Goal: Check status: Check status

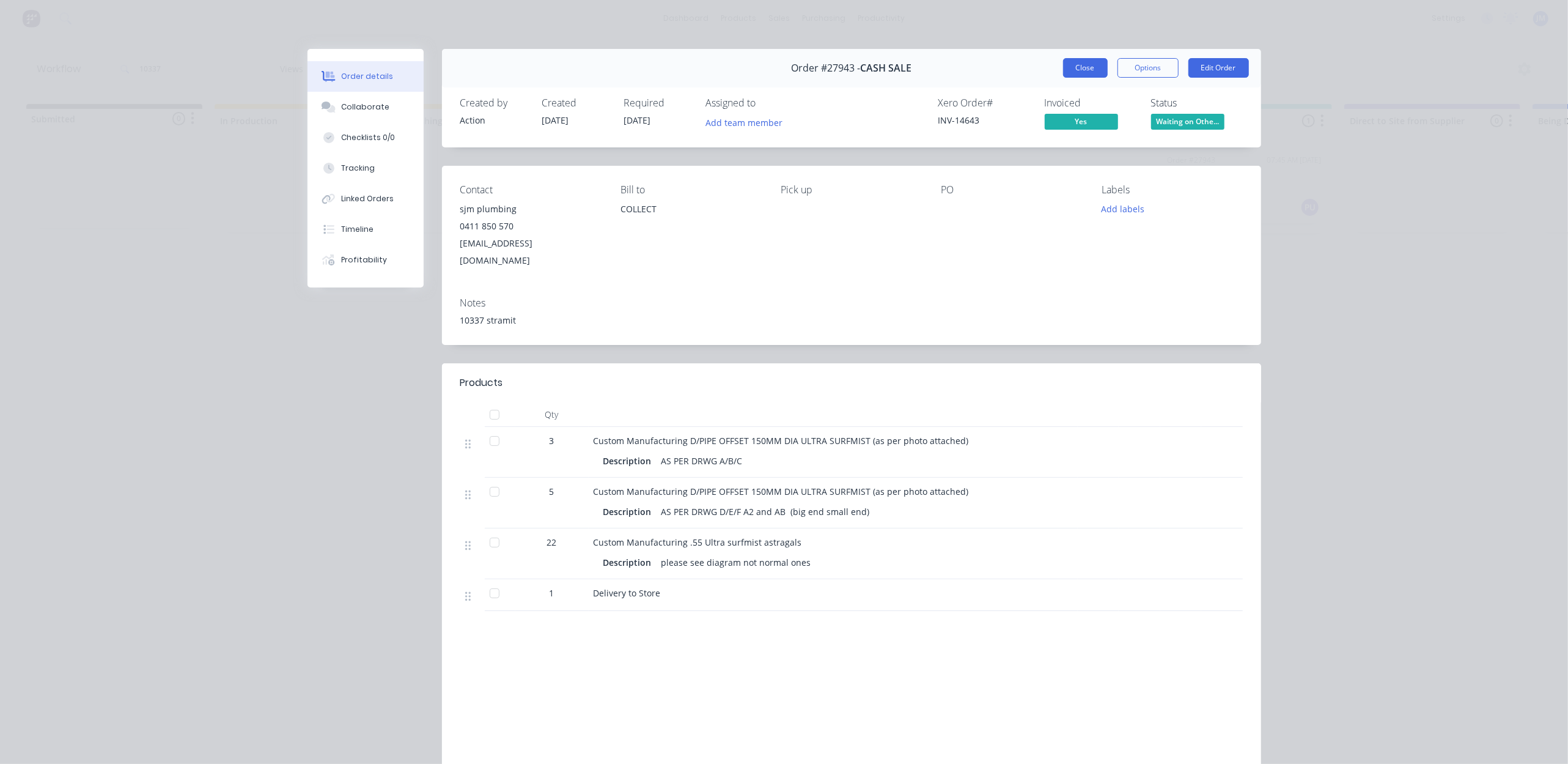
drag, startPoint x: 1082, startPoint y: 78, endPoint x: 1087, endPoint y: 72, distance: 7.8
click at [1085, 75] on div "Order #27943 - CASH SALE Close Options Edit Order" at bounding box center [851, 68] width 819 height 39
click at [1087, 72] on button "Close" at bounding box center [1085, 67] width 45 height 19
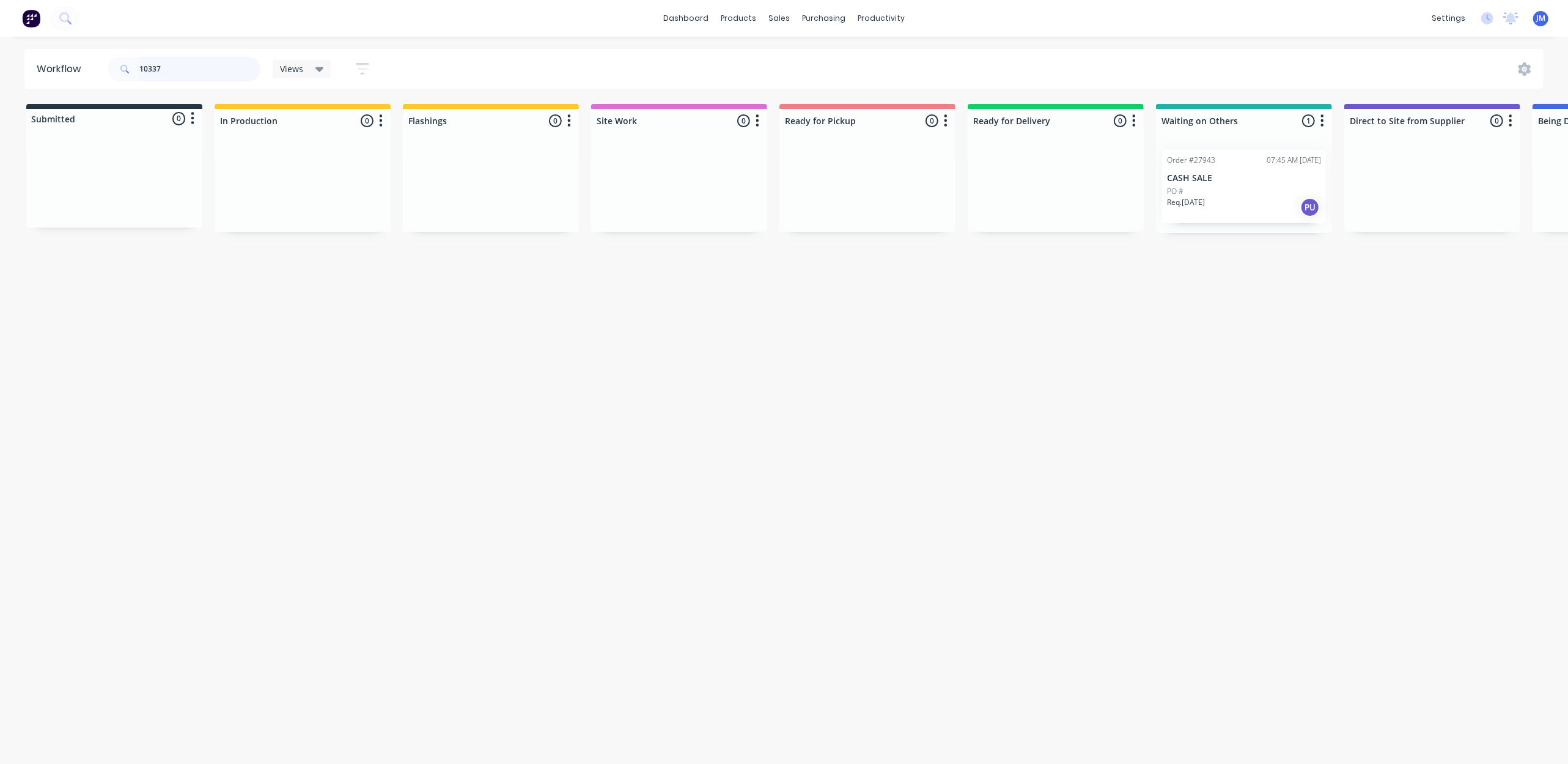
click at [187, 57] on input "10337" at bounding box center [200, 68] width 121 height 24
click at [184, 68] on input "10337" at bounding box center [200, 68] width 121 height 24
click at [184, 67] on input "10337" at bounding box center [200, 68] width 121 height 24
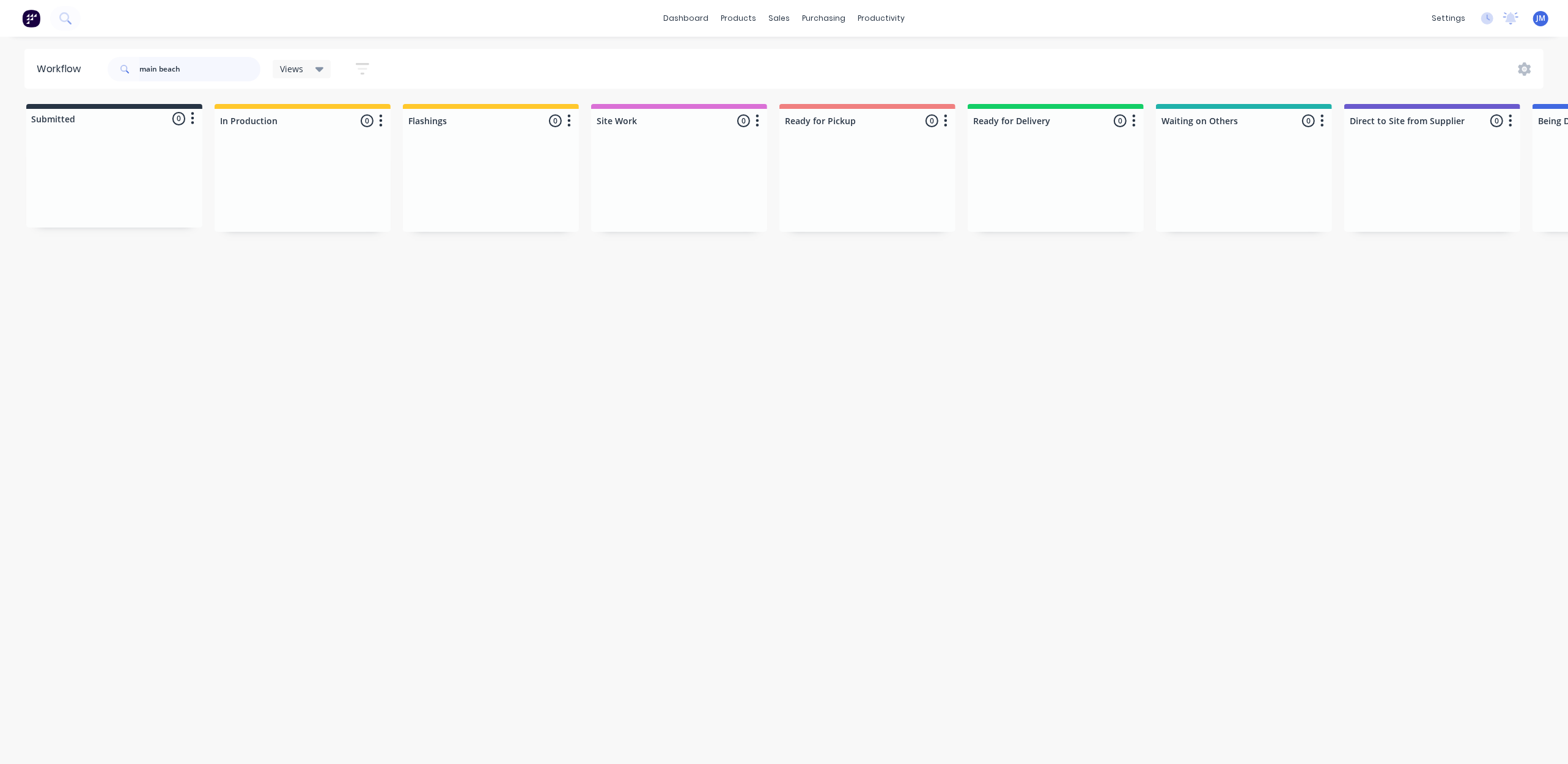
drag, startPoint x: 210, startPoint y: 66, endPoint x: 128, endPoint y: 78, distance: 82.9
click at [113, 72] on div "main beach" at bounding box center [184, 68] width 153 height 24
click at [873, 198] on div "Req. [DATE] PU" at bounding box center [868, 207] width 154 height 21
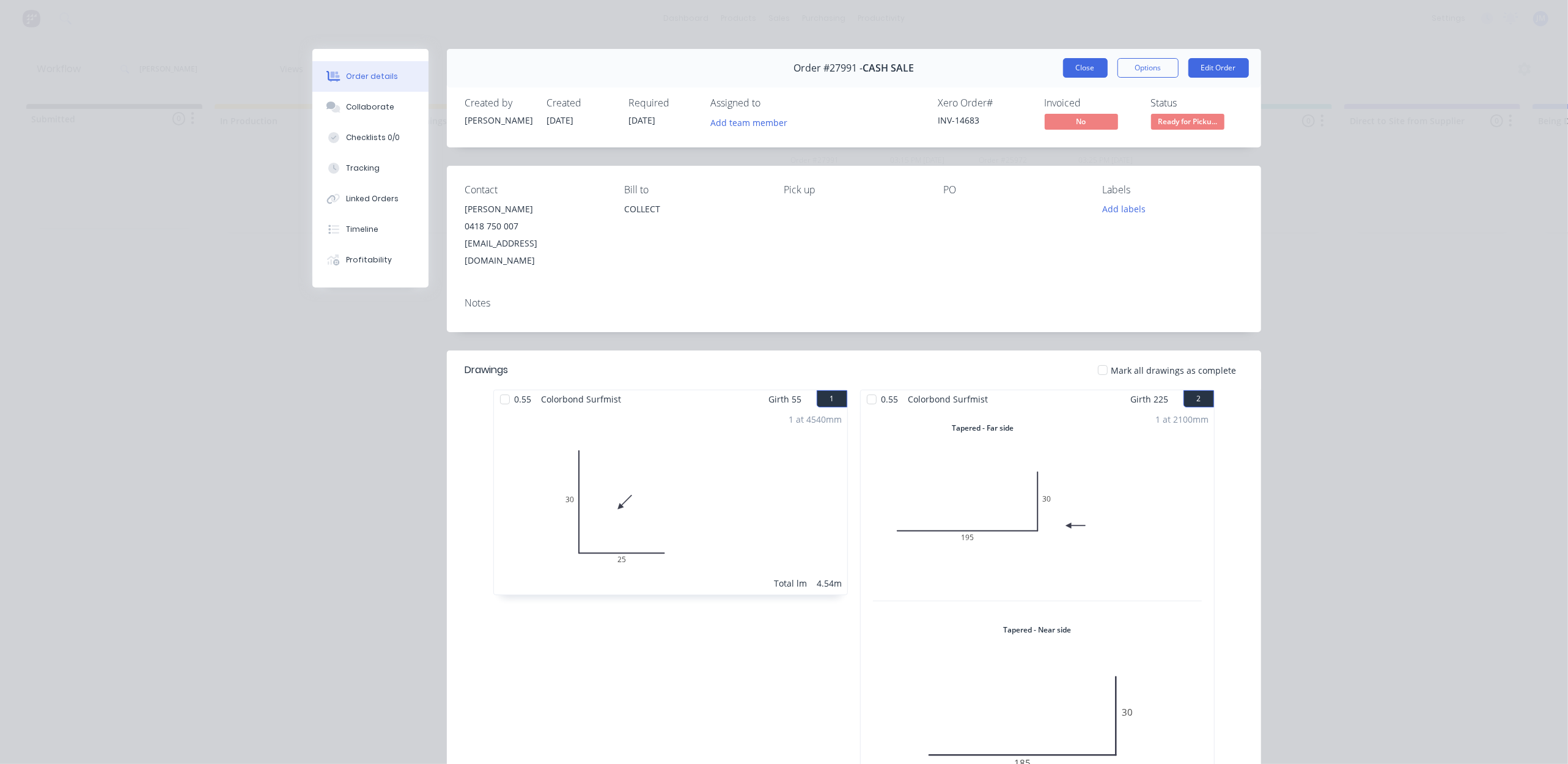
click at [1082, 73] on button "Close" at bounding box center [1085, 67] width 45 height 19
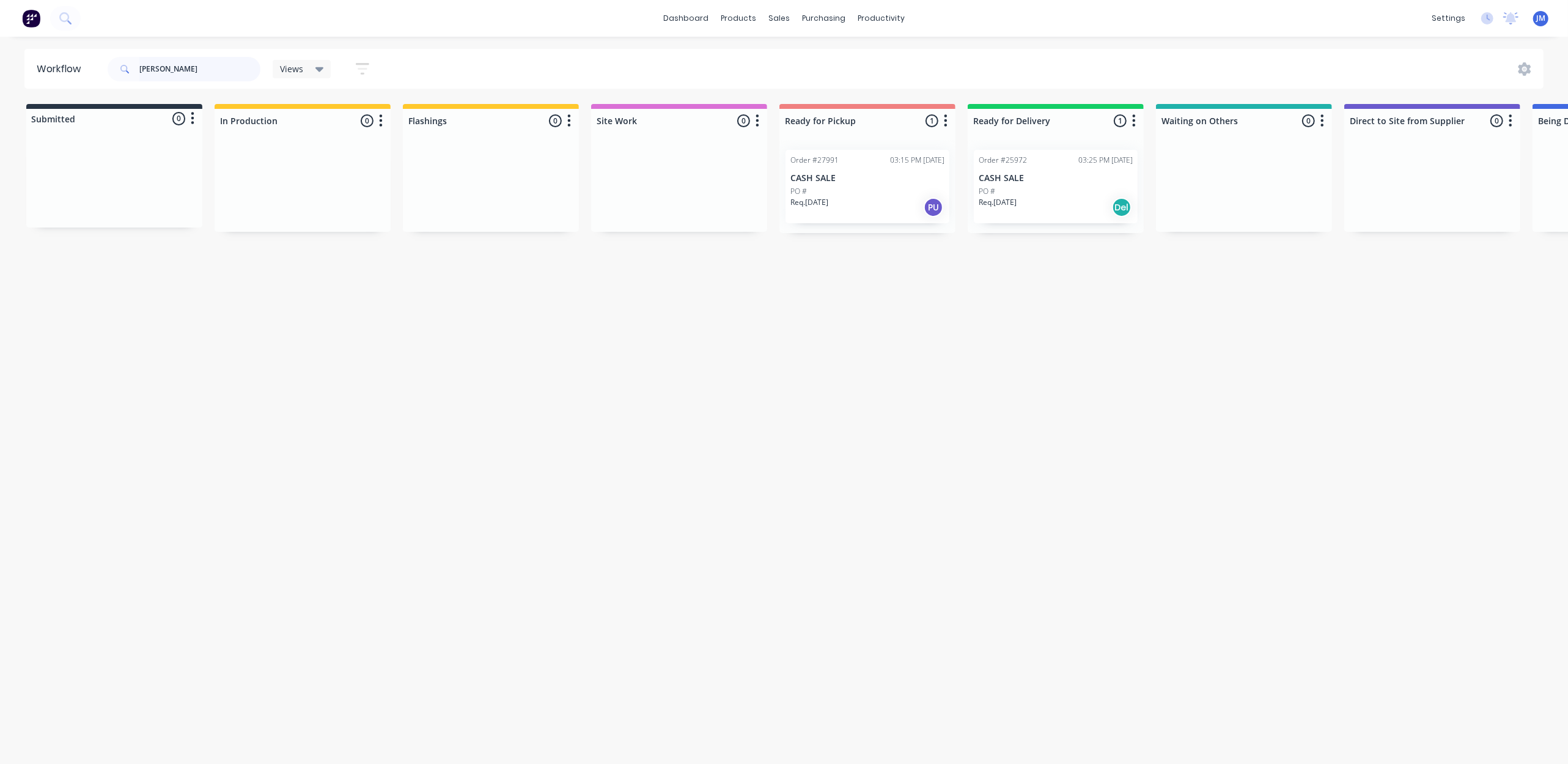
click at [184, 61] on input "[PERSON_NAME]" at bounding box center [200, 68] width 121 height 24
drag, startPoint x: 504, startPoint y: 201, endPoint x: 866, endPoint y: 194, distance: 362.1
click at [866, 194] on div "Submitted 0 Status colour #273444 hex #273444 Save Cancel Summaries Total order…" at bounding box center [1098, 168] width 2216 height 129
click at [927, 302] on div "Mark as Picked Up" at bounding box center [912, 305] width 123 height 25
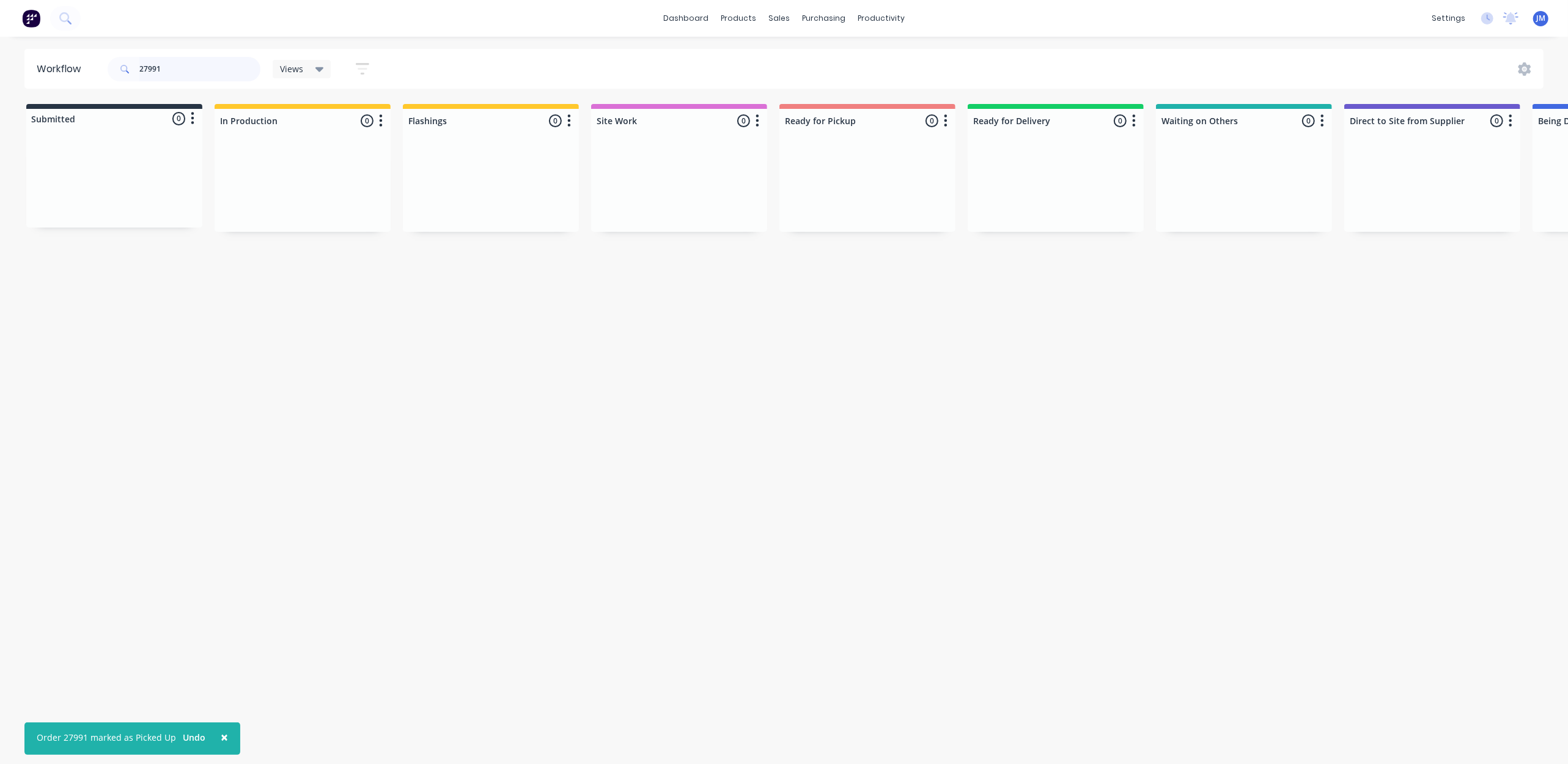
click at [220, 60] on input "27991" at bounding box center [200, 68] width 121 height 24
drag, startPoint x: 437, startPoint y: 165, endPoint x: 825, endPoint y: 164, distance: 388.0
click at [825, 164] on div "Submitted 0 Status colour #273444 hex #273444 Save Cancel Summaries Total order…" at bounding box center [1098, 168] width 2216 height 129
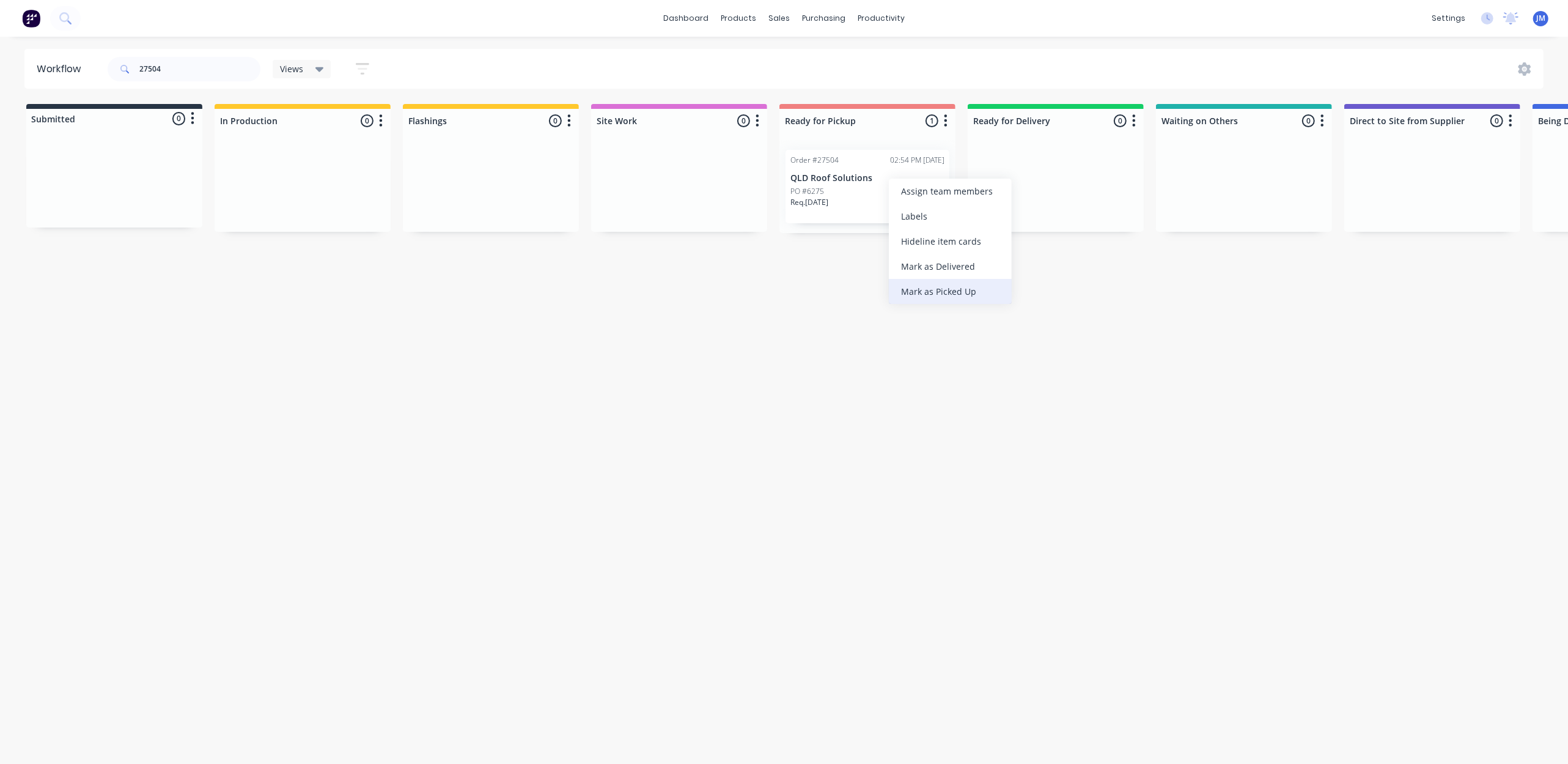
click at [935, 289] on div "Mark as Picked Up" at bounding box center [950, 291] width 123 height 25
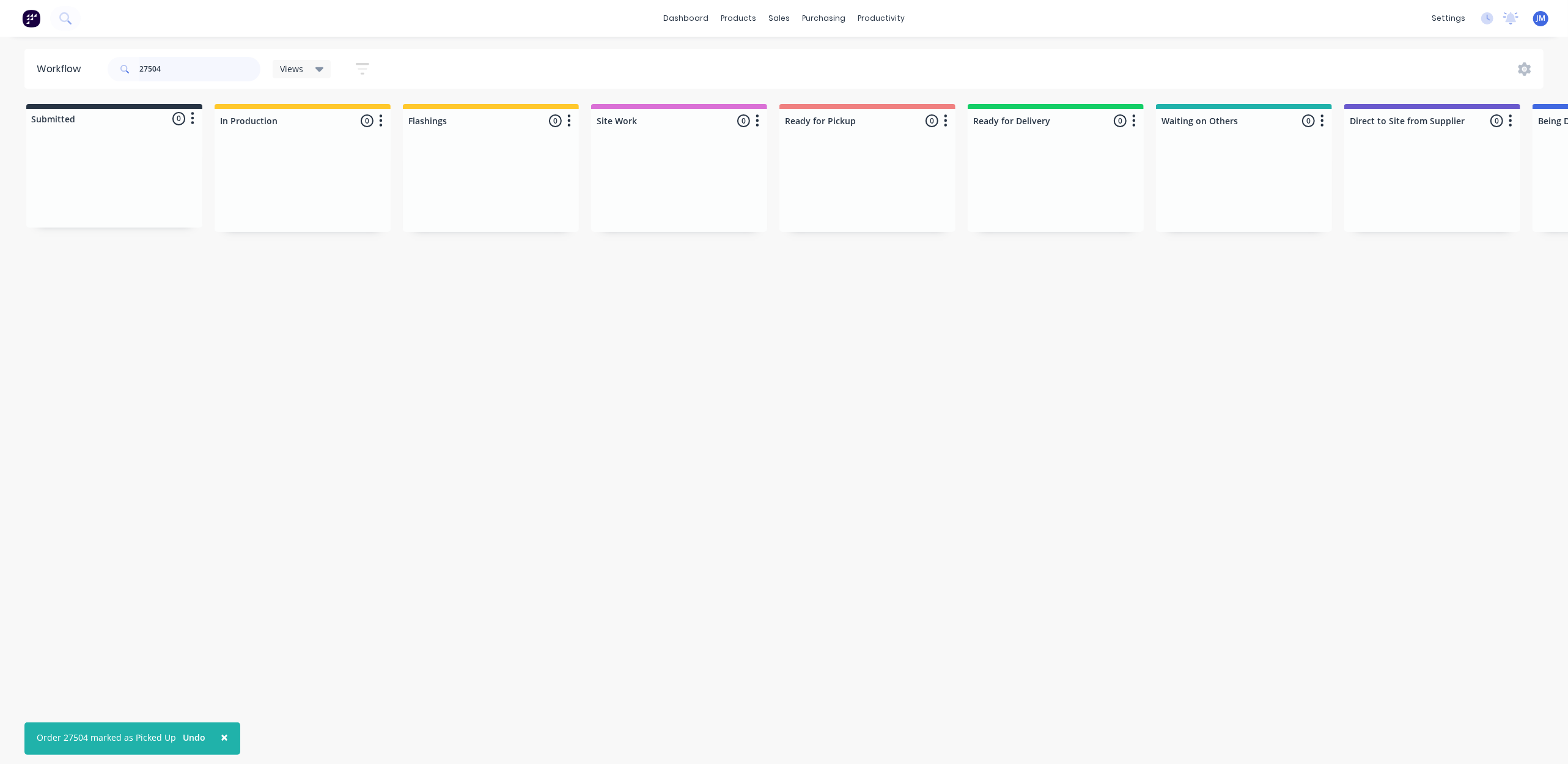
click at [208, 78] on input "27504" at bounding box center [200, 68] width 121 height 24
click at [208, 77] on input "27504" at bounding box center [200, 68] width 121 height 24
drag, startPoint x: 1240, startPoint y: 213, endPoint x: 857, endPoint y: 217, distance: 383.0
click at [857, 217] on div "Submitted 0 Status colour #273444 hex #273444 Save Cancel Summaries Total order…" at bounding box center [1093, 168] width 2216 height 129
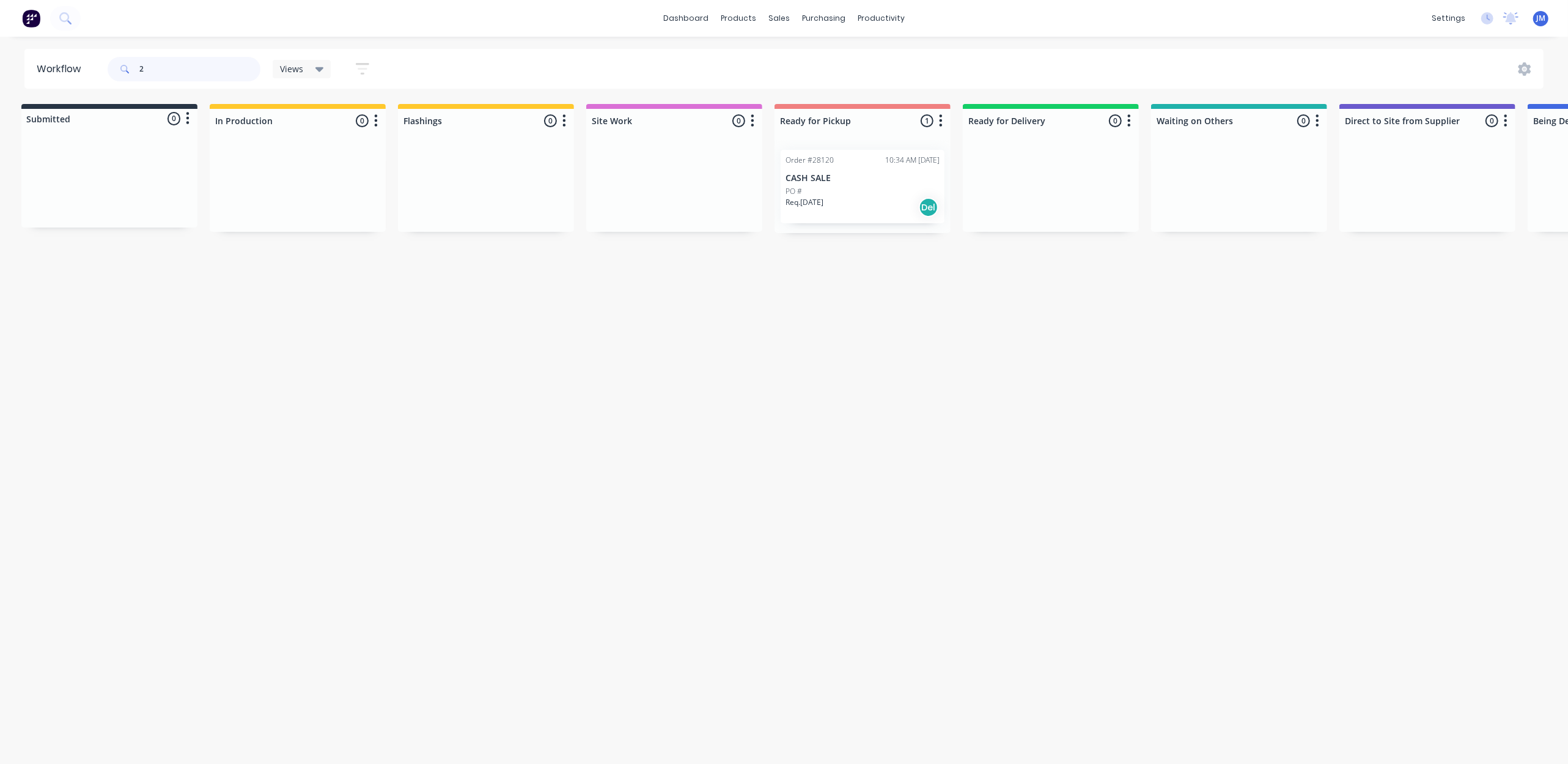
scroll to position [0, 0]
type input "27943"
click at [1238, 207] on div "Req. [DATE] PU" at bounding box center [1244, 207] width 154 height 21
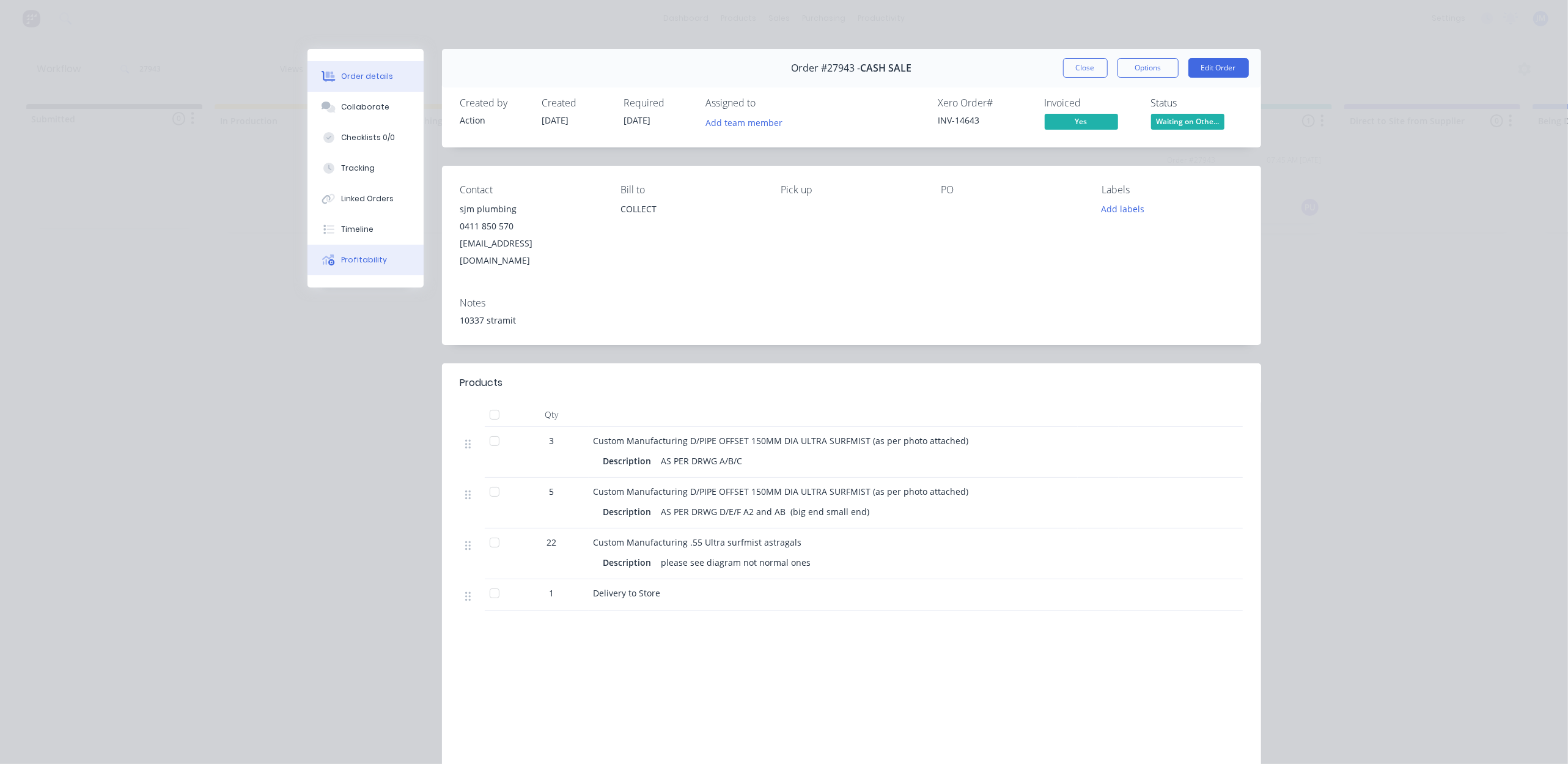
click at [355, 253] on button "Profitability" at bounding box center [365, 259] width 116 height 30
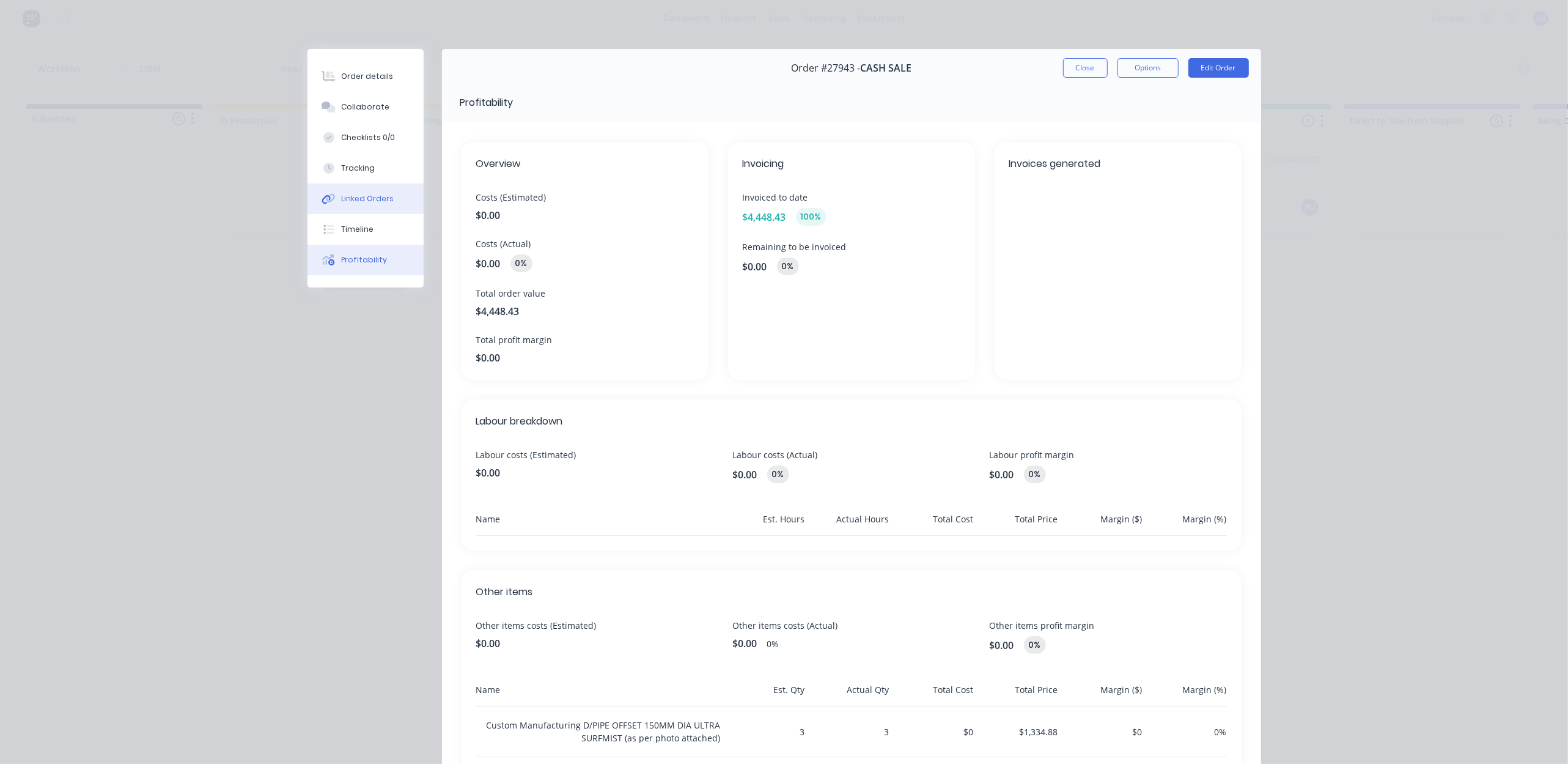
click at [377, 192] on button "Linked Orders" at bounding box center [365, 198] width 116 height 30
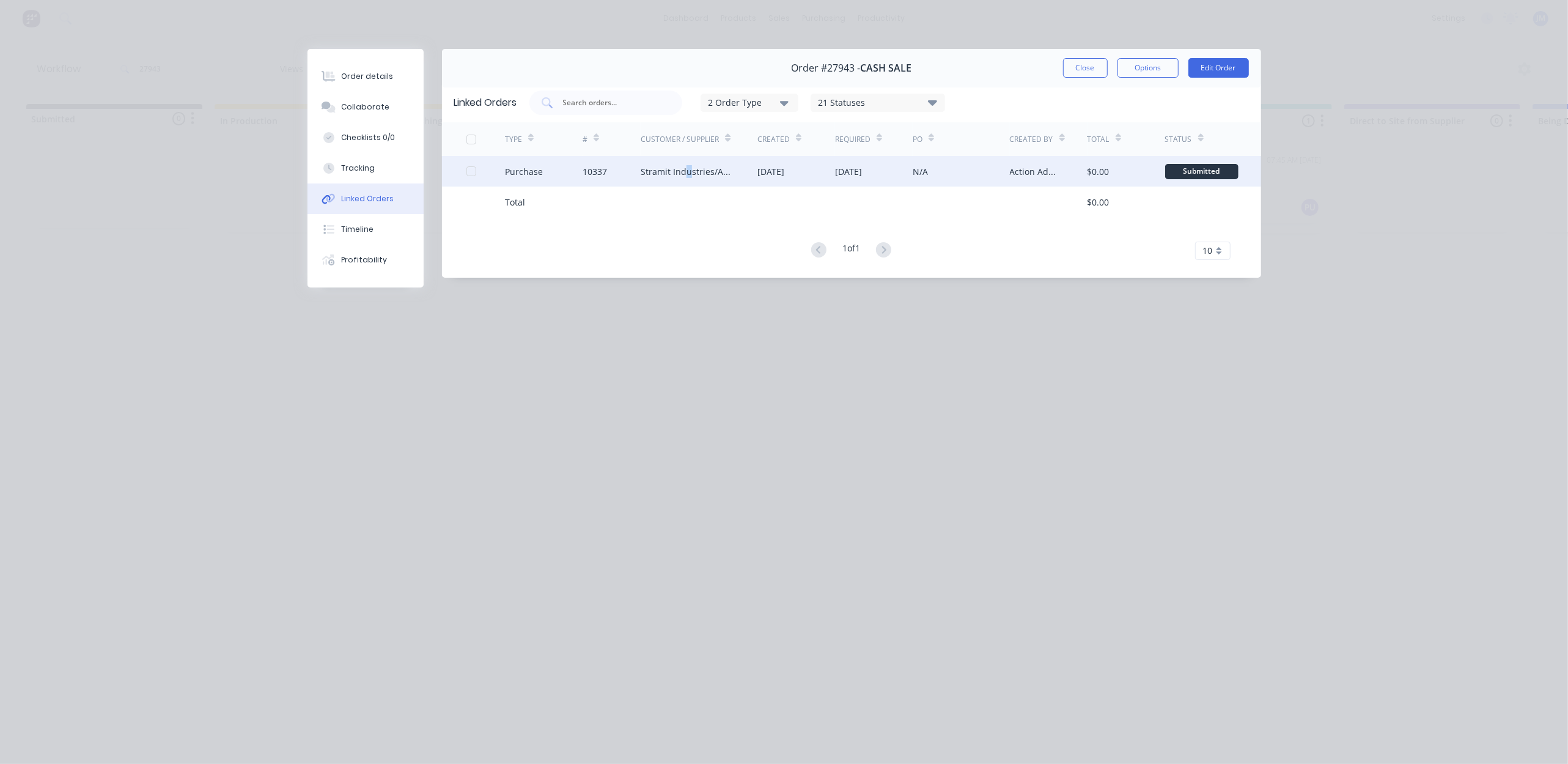
click at [689, 161] on div "Stramit Industries/Asm Acc 31105" at bounding box center [699, 171] width 117 height 30
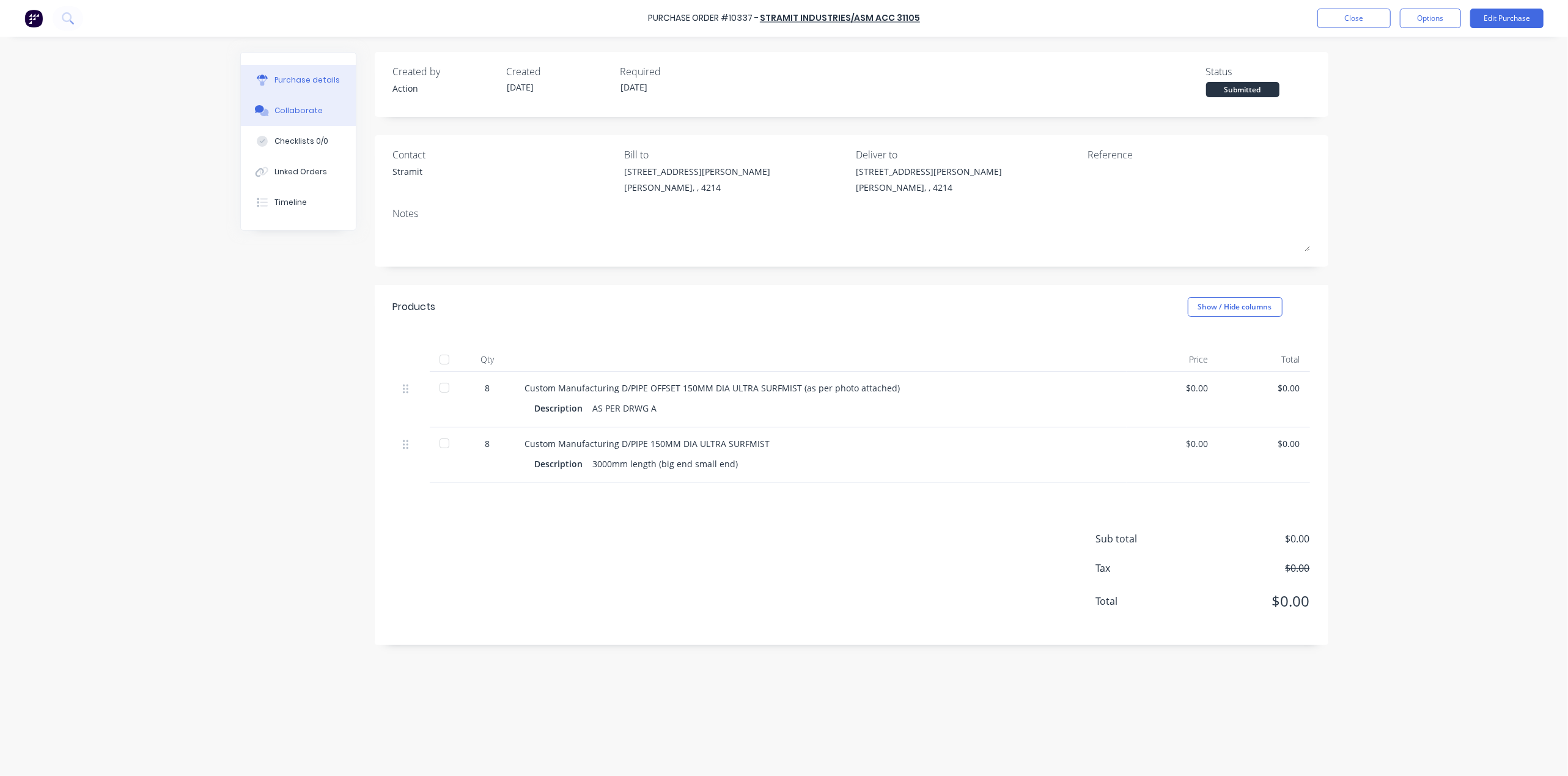
click at [307, 106] on div "Collaborate" at bounding box center [299, 111] width 49 height 11
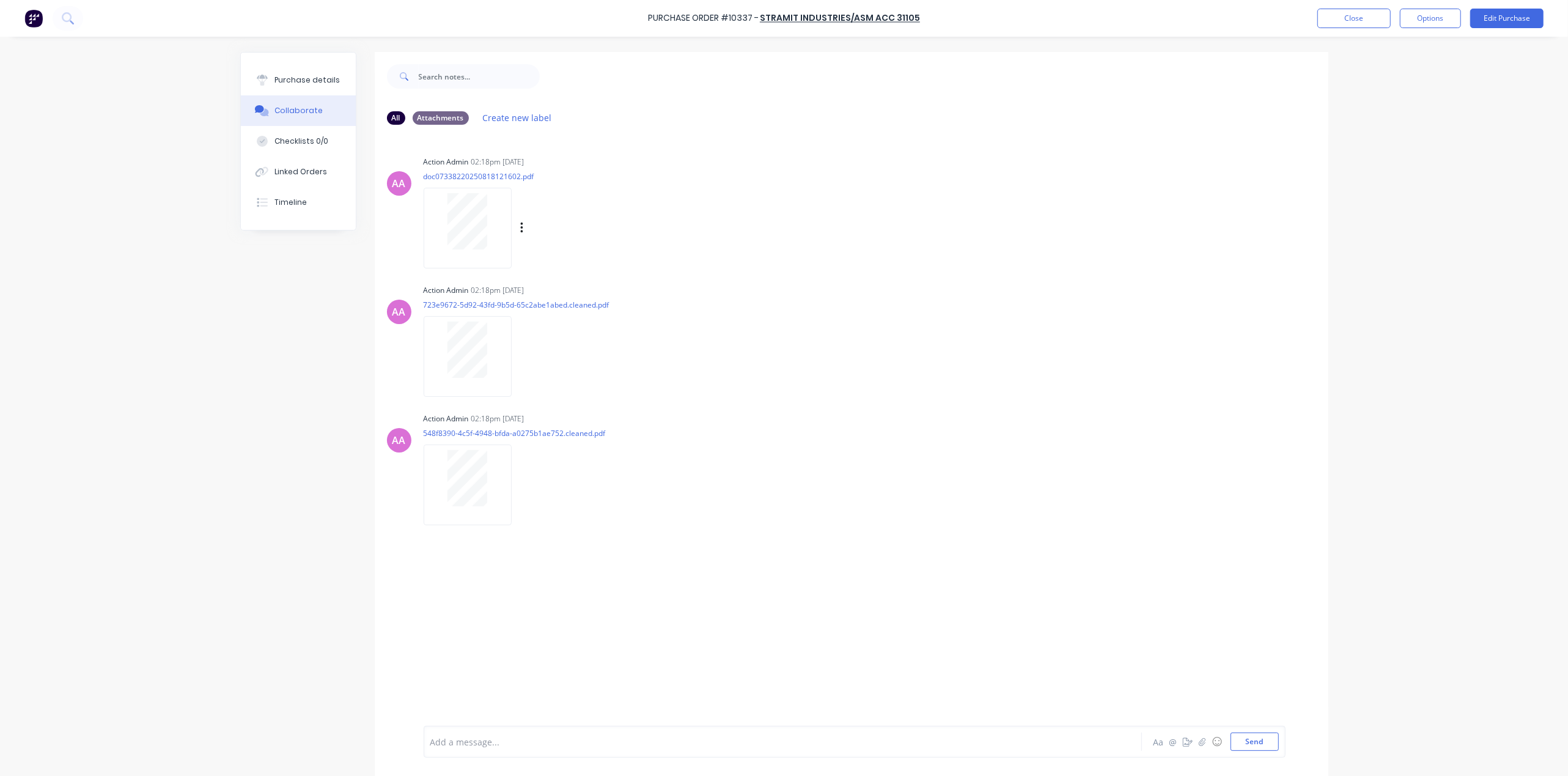
click at [485, 212] on div at bounding box center [468, 222] width 77 height 56
click at [1363, 27] on button "Close" at bounding box center [1354, 18] width 73 height 19
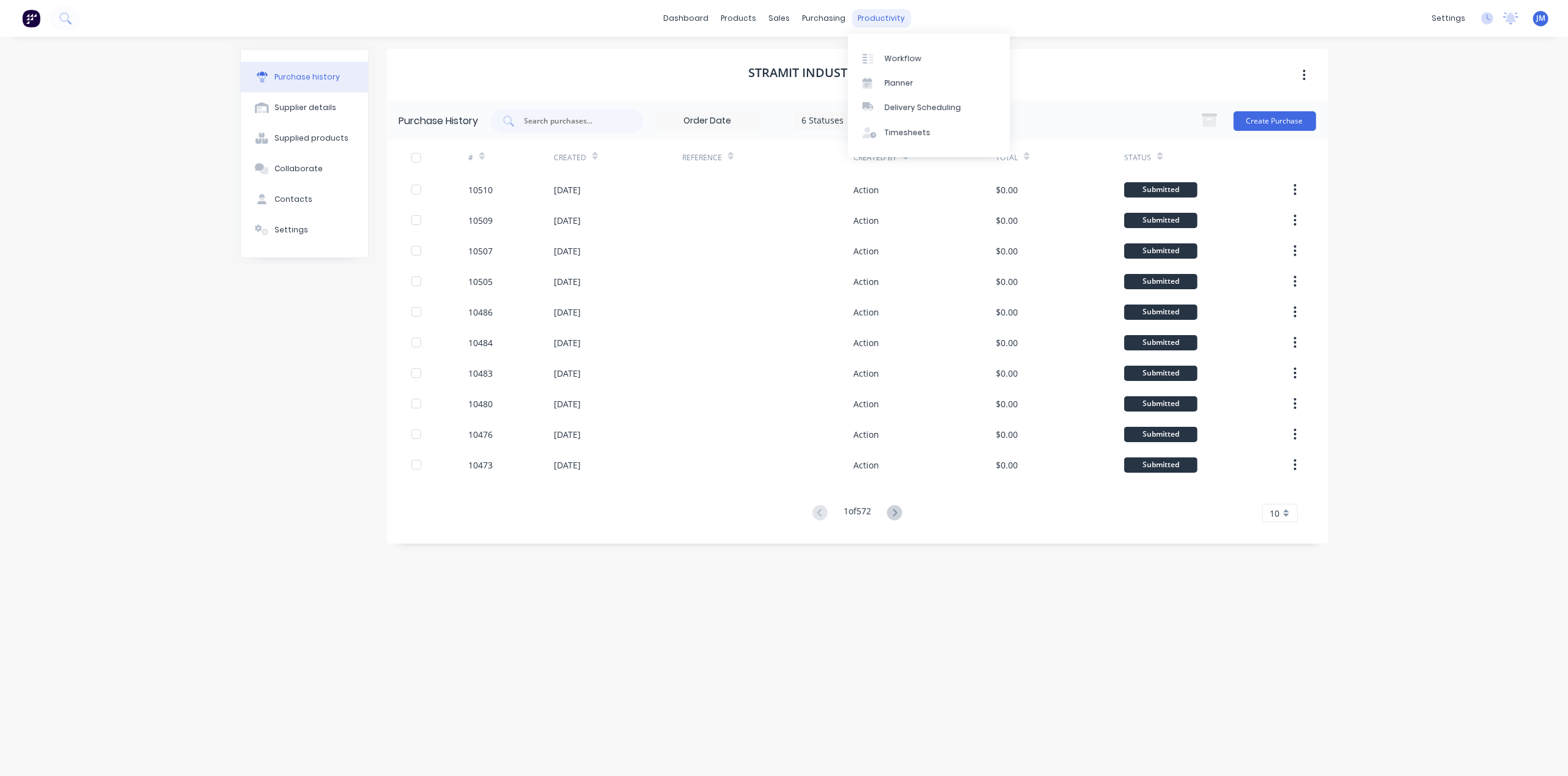
click at [868, 18] on div "productivity" at bounding box center [881, 18] width 59 height 18
click at [898, 54] on div "Workflow" at bounding box center [902, 59] width 37 height 11
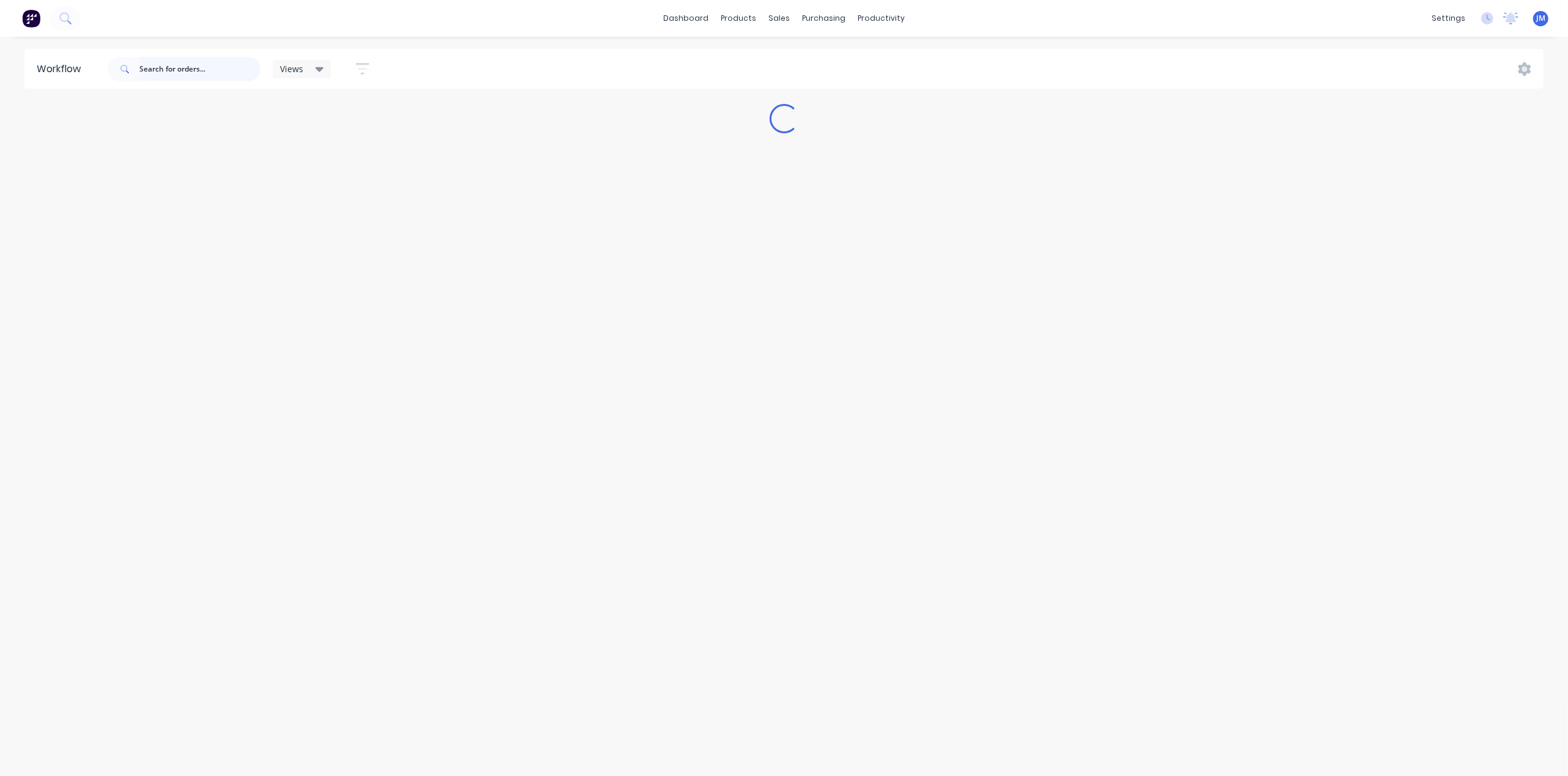
click at [214, 69] on input "text" at bounding box center [200, 68] width 121 height 24
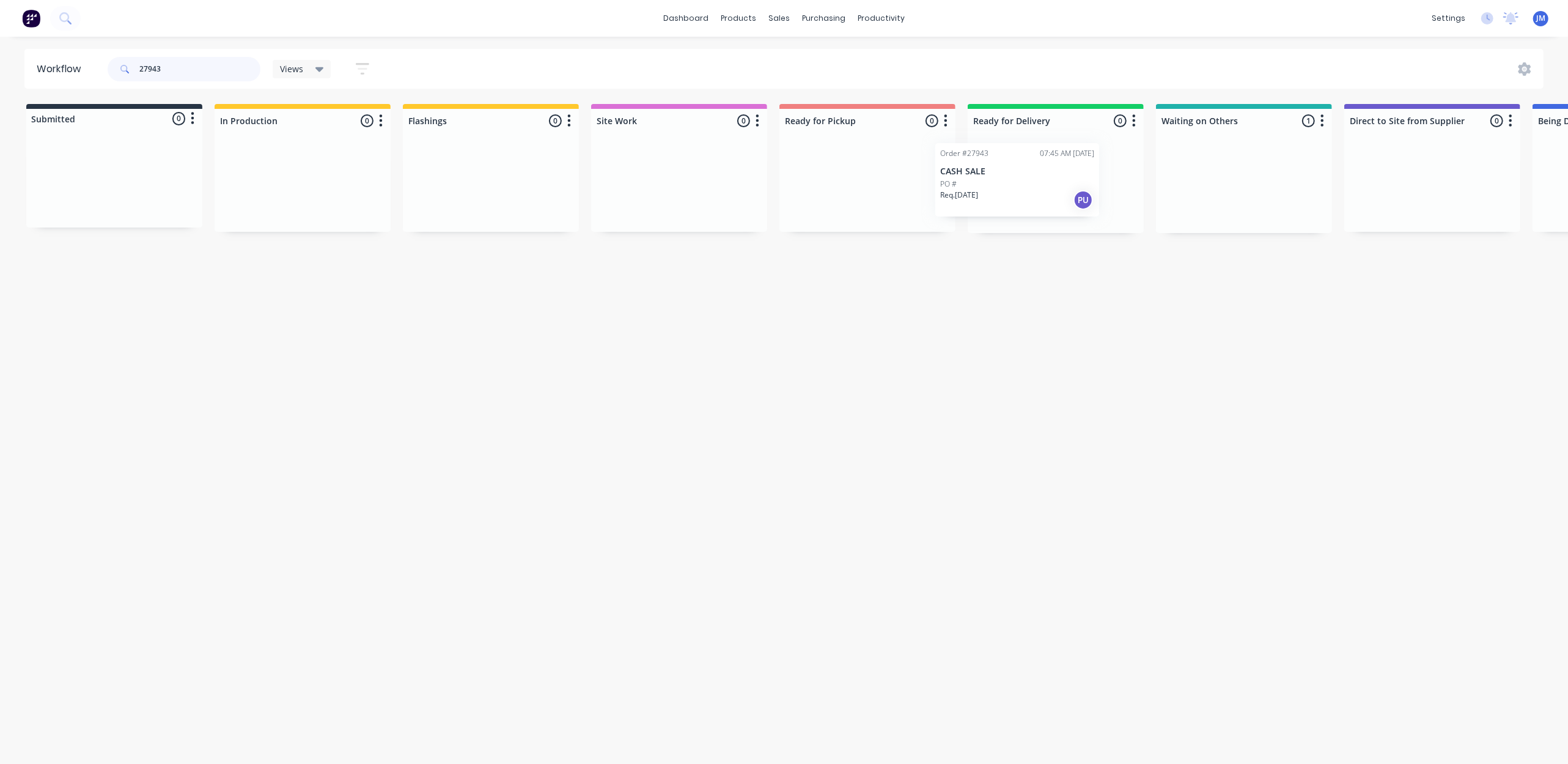
scroll to position [0, 3]
drag, startPoint x: 1240, startPoint y: 185, endPoint x: 860, endPoint y: 164, distance: 380.6
click at [860, 164] on div "Submitted 0 Status colour #273444 hex #273444 Save Cancel Summaries Total order…" at bounding box center [1095, 168] width 2216 height 129
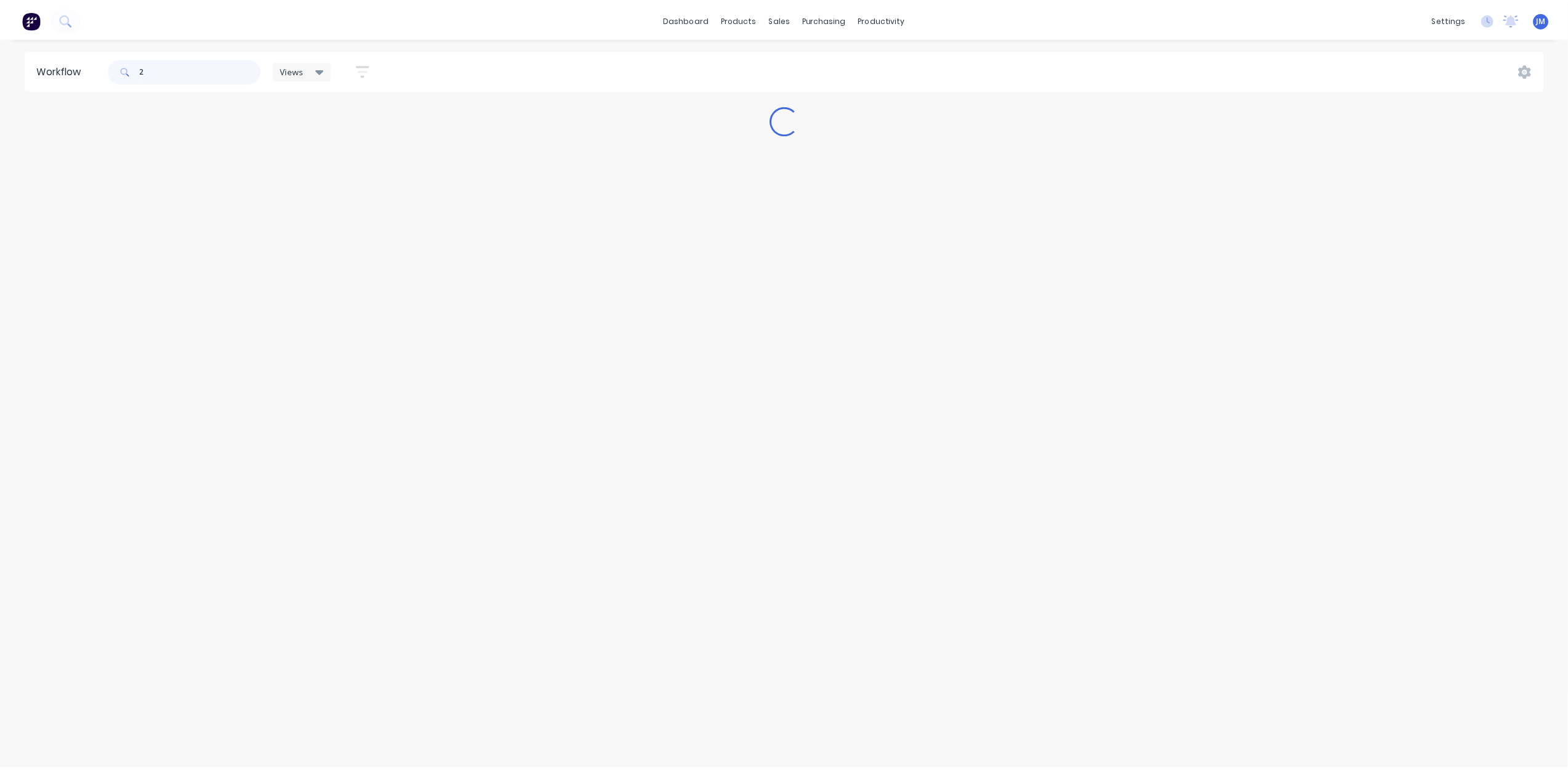
scroll to position [0, 0]
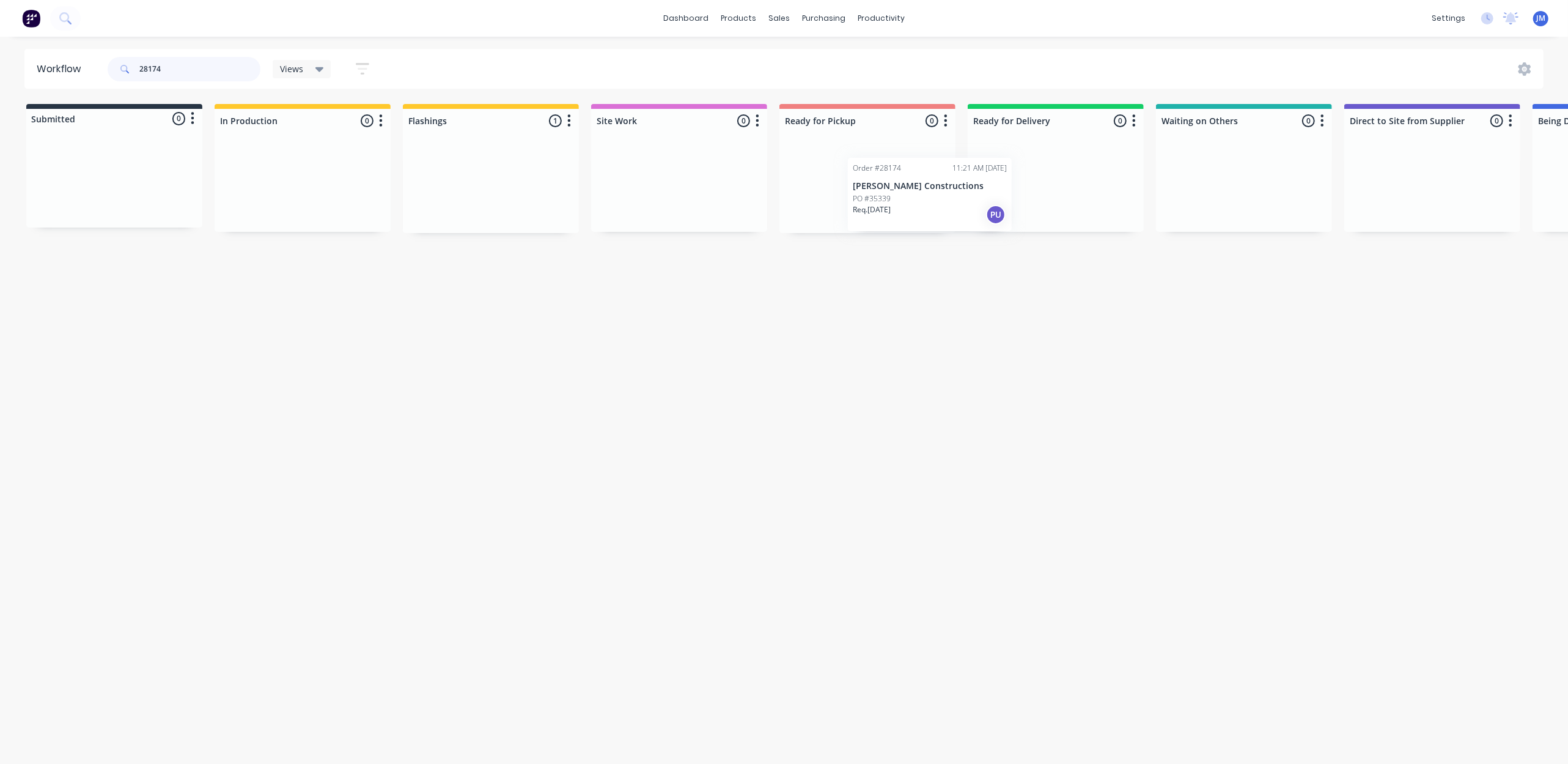
drag, startPoint x: 463, startPoint y: 198, endPoint x: 877, endPoint y: 206, distance: 414.1
click at [877, 206] on div "Submitted 0 Status colour #273444 hex #273444 Save Cancel Summaries Total order…" at bounding box center [1098, 168] width 2216 height 129
click at [199, 71] on input "28174" at bounding box center [200, 68] width 121 height 24
click at [962, 294] on div "Mark as Picked Up" at bounding box center [920, 300] width 123 height 25
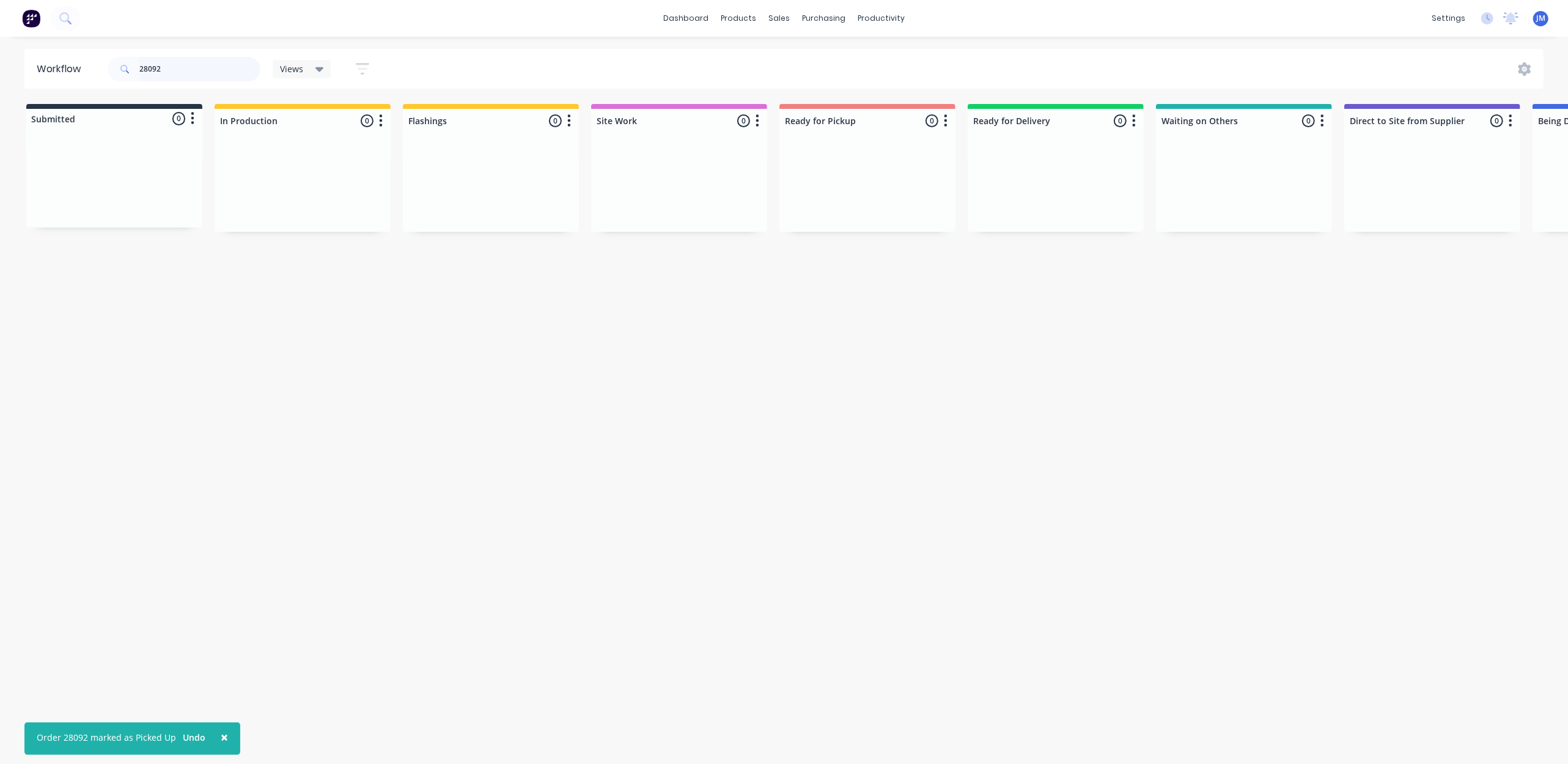
click at [216, 78] on input "28092" at bounding box center [200, 68] width 121 height 24
drag, startPoint x: 463, startPoint y: 185, endPoint x: 847, endPoint y: 190, distance: 384.0
click at [847, 190] on div "Submitted 0 Status colour #273444 hex #273444 Save Cancel Summaries Total order…" at bounding box center [1098, 168] width 2216 height 129
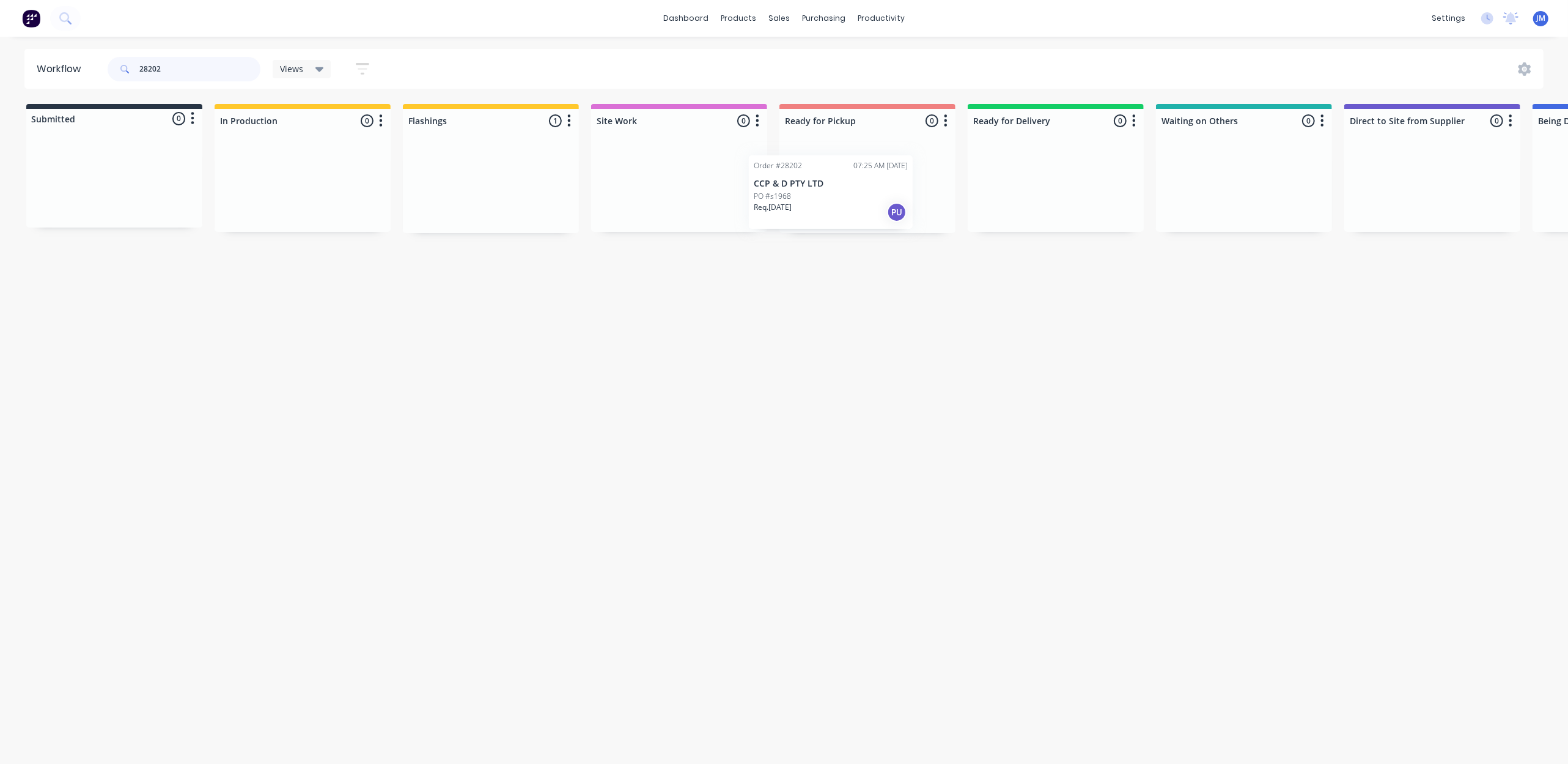
drag, startPoint x: 511, startPoint y: 182, endPoint x: 817, endPoint y: 187, distance: 306.0
click at [817, 187] on div "Submitted 0 Status colour #273444 hex #273444 Save Cancel Summaries Total order…" at bounding box center [1098, 168] width 2216 height 129
click at [186, 73] on input "28202" at bounding box center [200, 68] width 121 height 24
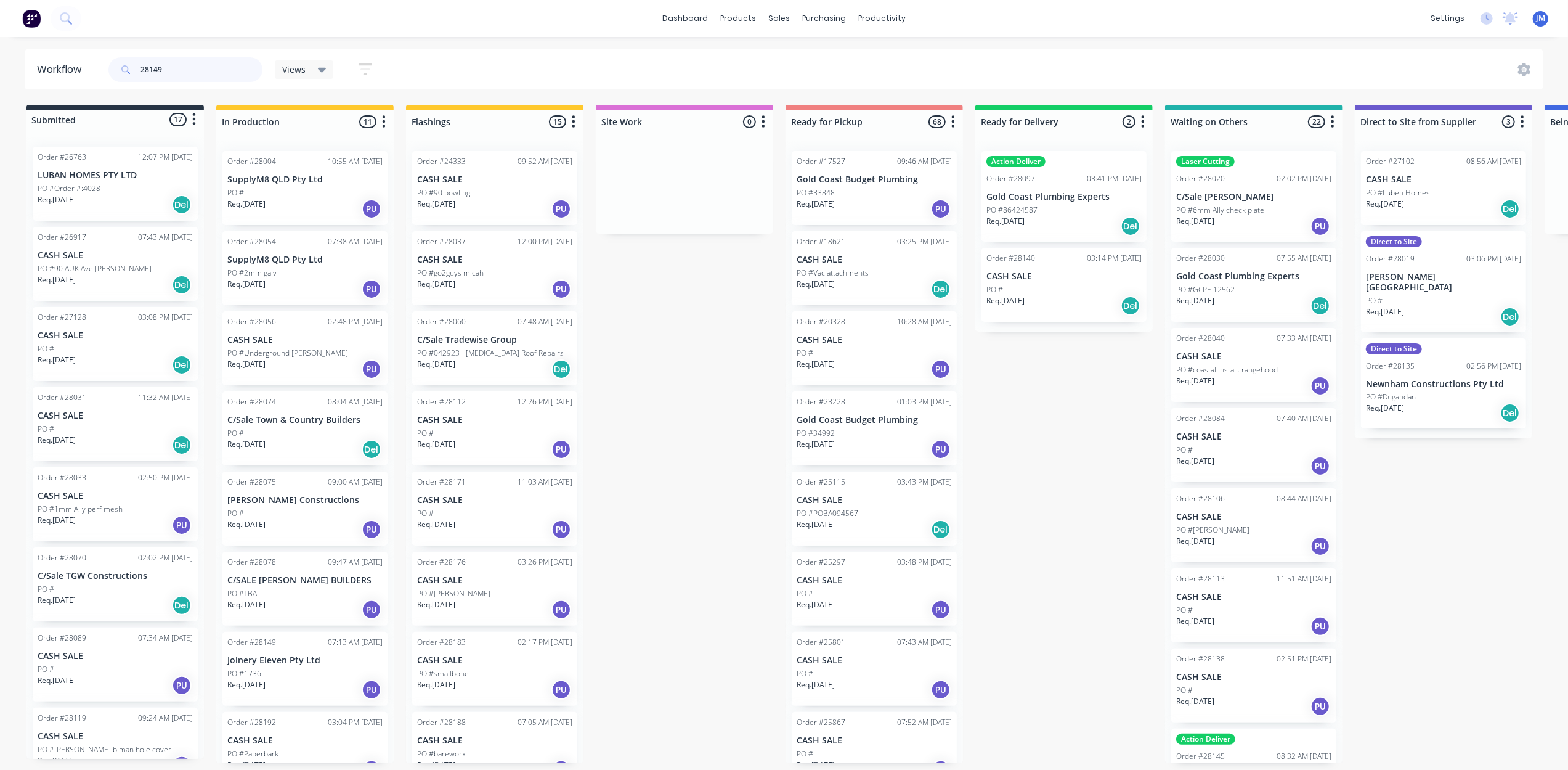
click at [208, 65] on input "28149" at bounding box center [201, 69] width 122 height 24
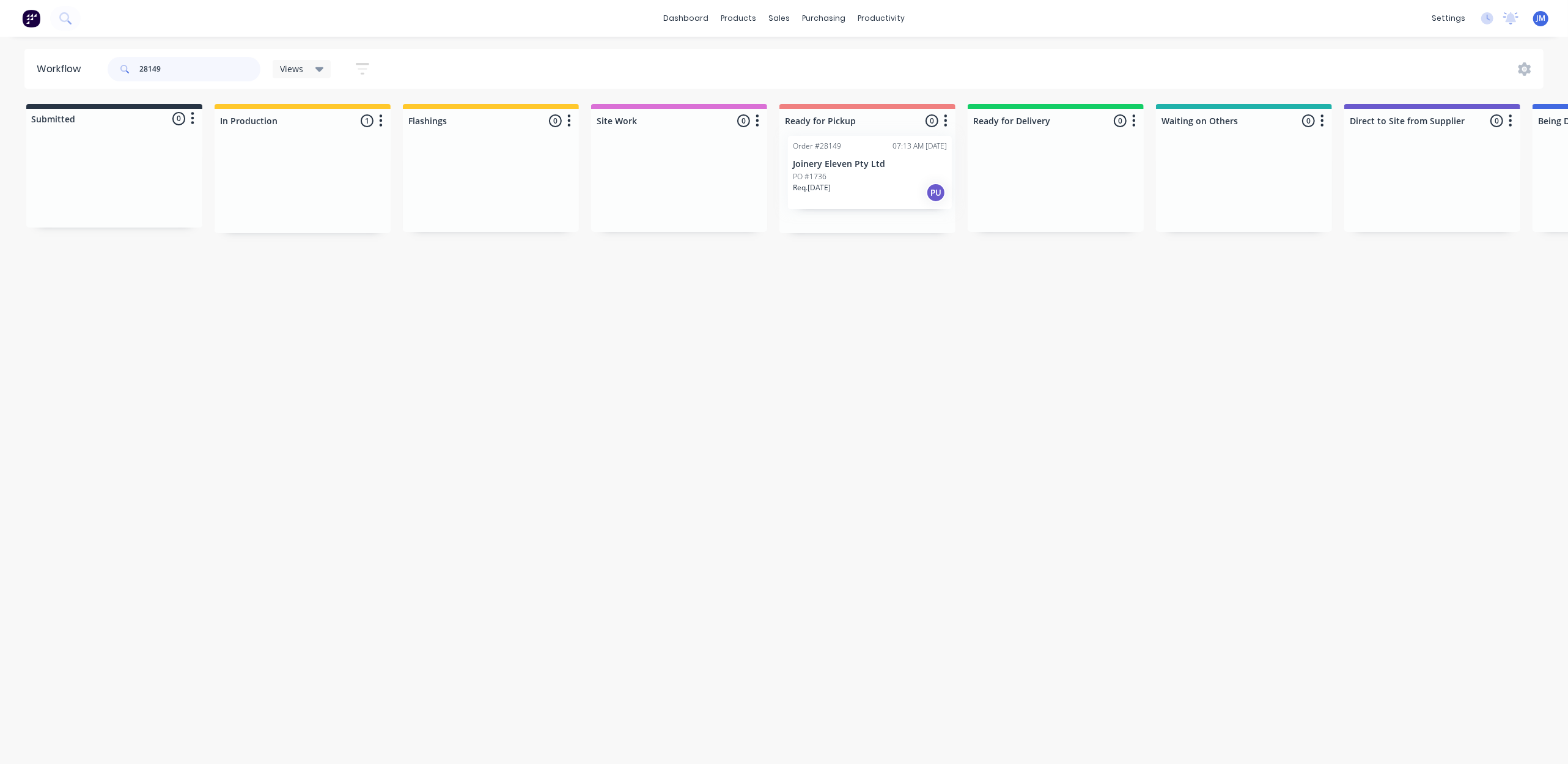
drag, startPoint x: 292, startPoint y: 169, endPoint x: 860, endPoint y: 152, distance: 568.3
click at [861, 154] on div "Submitted 0 Status colour #273444 hex #273444 Save Cancel Summaries Total order…" at bounding box center [1098, 168] width 2216 height 129
click at [216, 62] on input "28149" at bounding box center [200, 68] width 121 height 24
drag, startPoint x: 478, startPoint y: 184, endPoint x: 833, endPoint y: 191, distance: 355.1
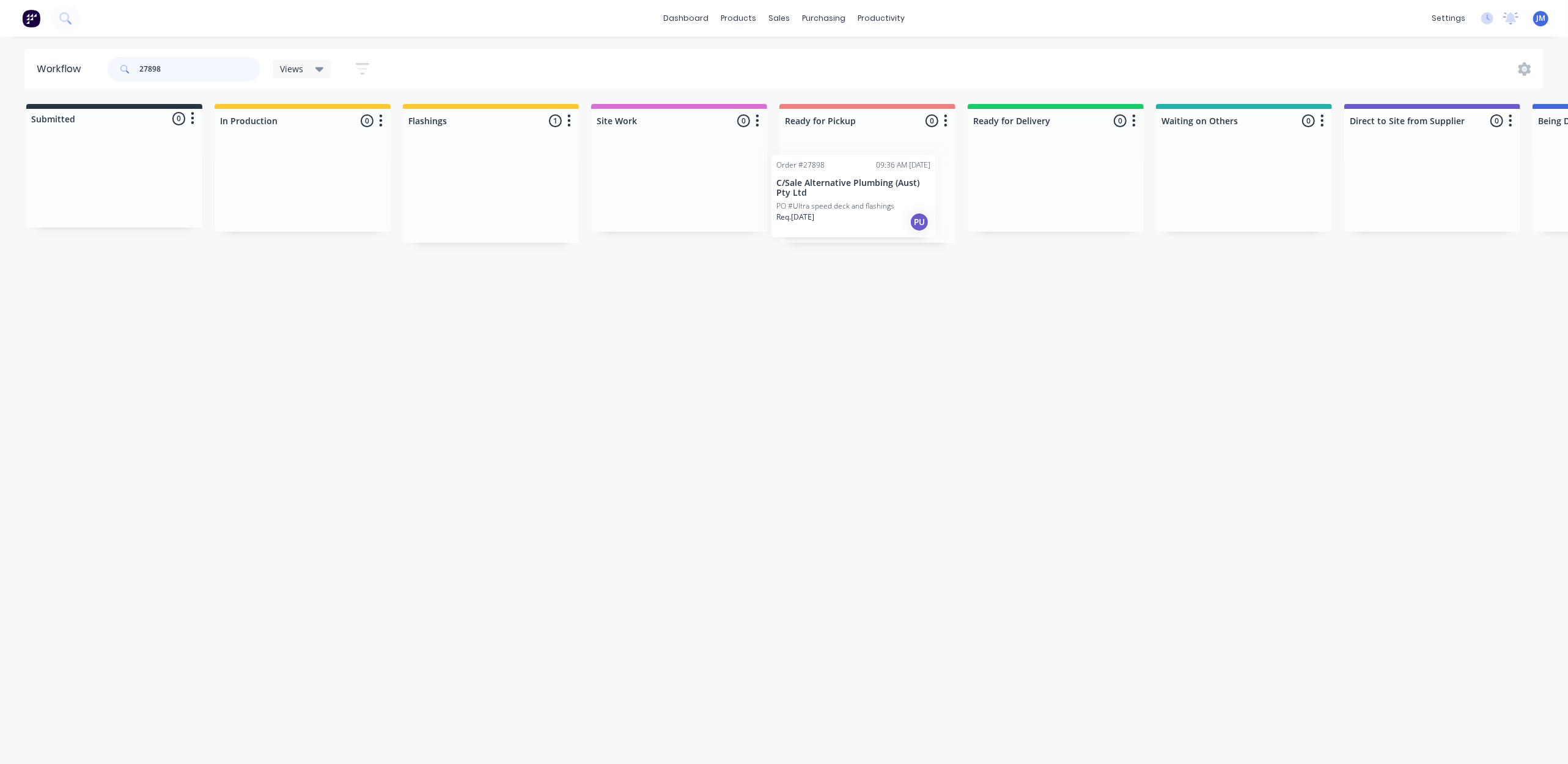
click at [833, 191] on div "Submitted 0 Status colour #273444 hex #273444 Save Cancel Summaries Total order…" at bounding box center [1098, 173] width 2216 height 139
click at [196, 64] on input "27898" at bounding box center [200, 68] width 121 height 24
click at [851, 253] on p "C/Sale Gallop Plumbing Pty Ltd" at bounding box center [868, 258] width 154 height 11
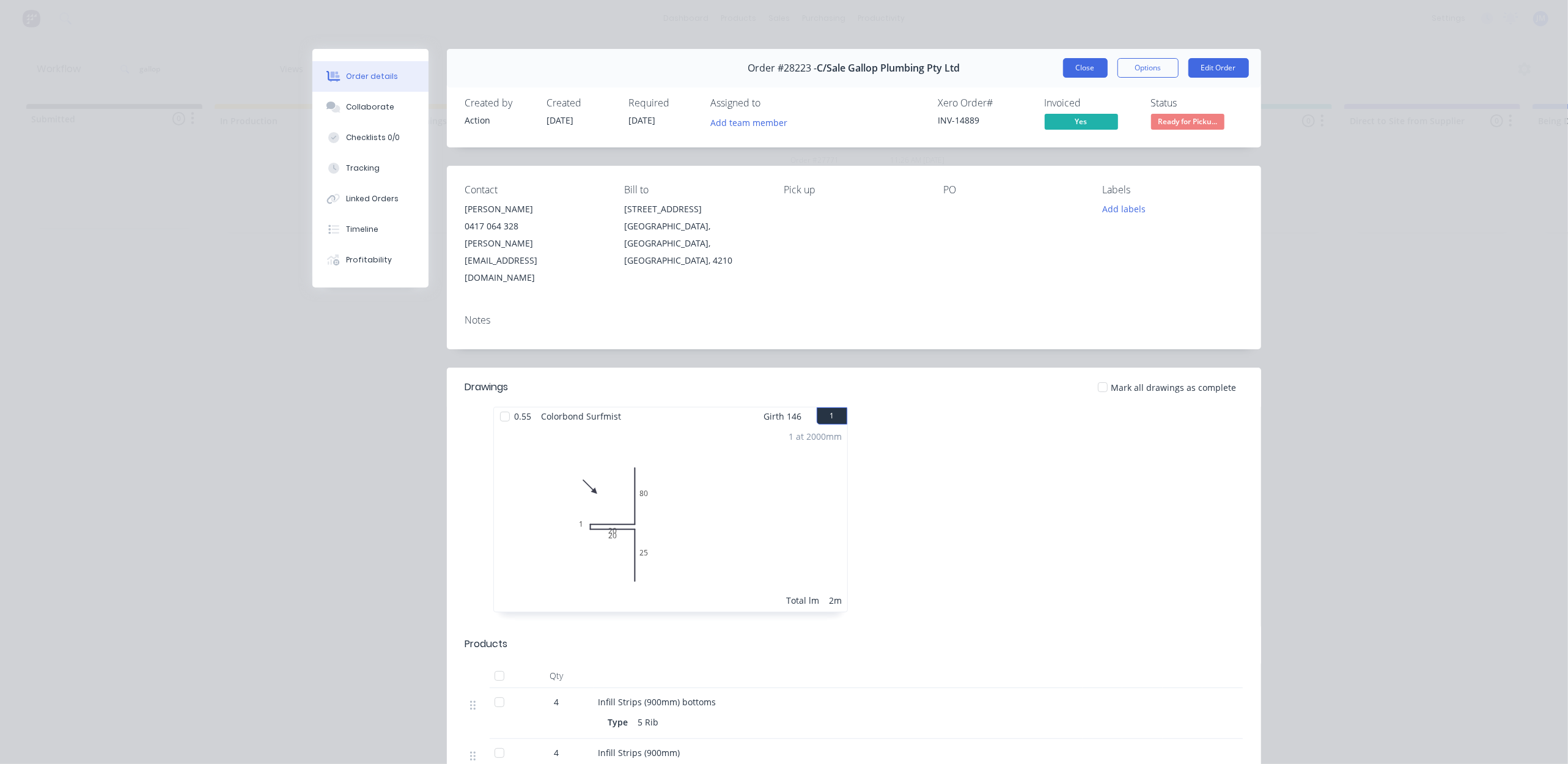
click at [1082, 69] on button "Close" at bounding box center [1085, 67] width 45 height 19
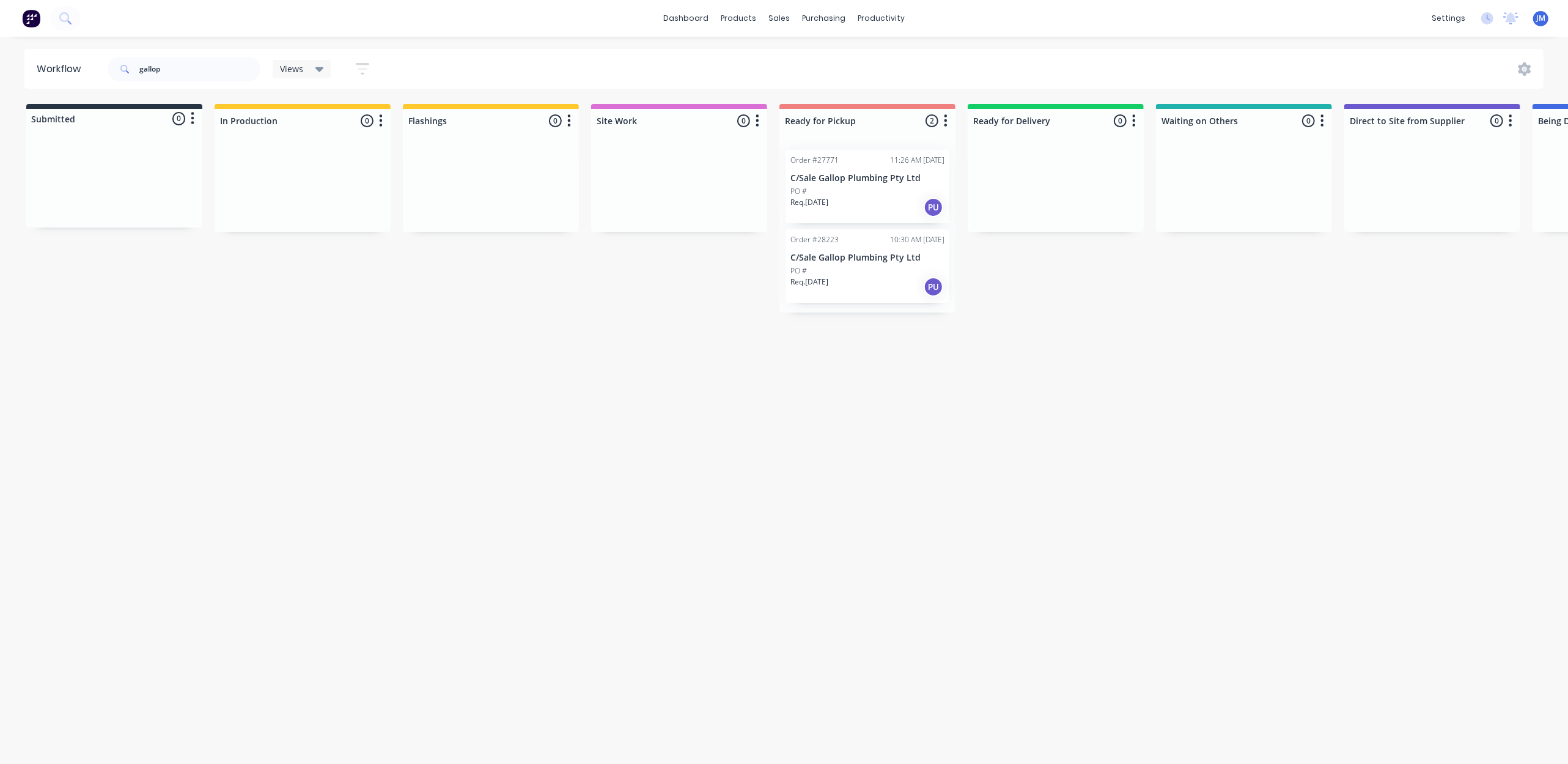
click at [876, 195] on div "PO #" at bounding box center [868, 192] width 154 height 11
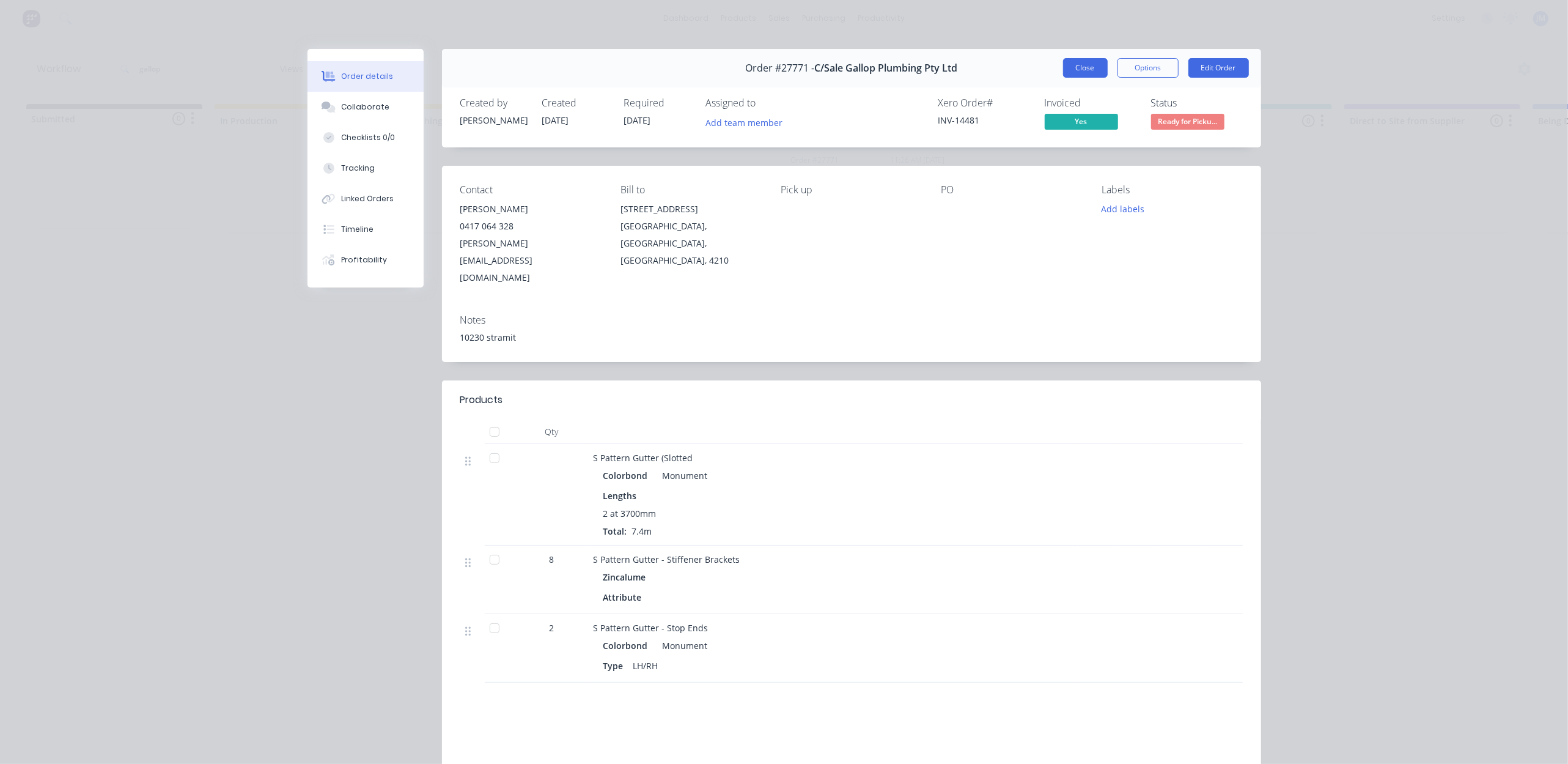
click at [1087, 71] on button "Close" at bounding box center [1085, 67] width 45 height 19
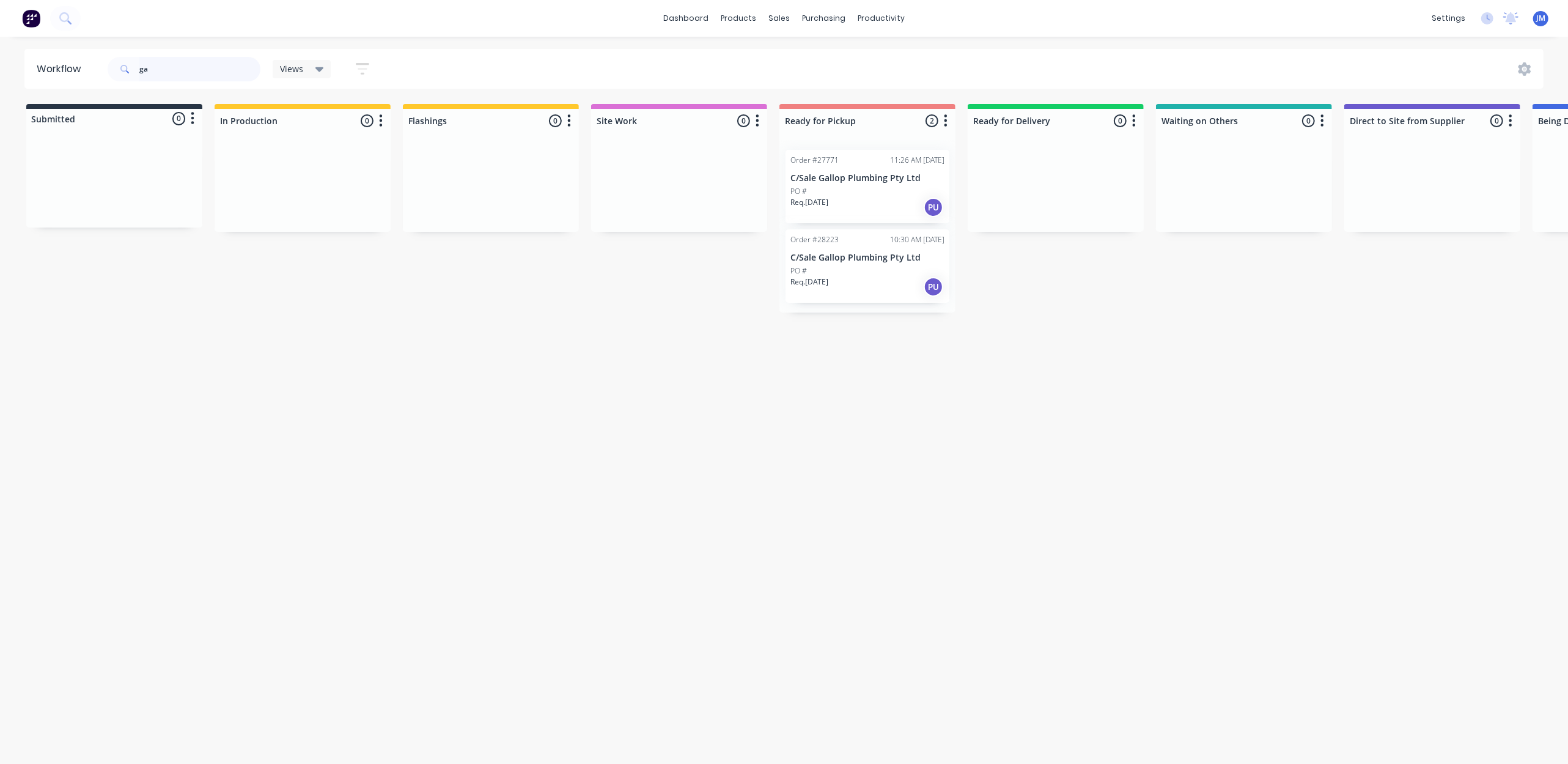
type input "g"
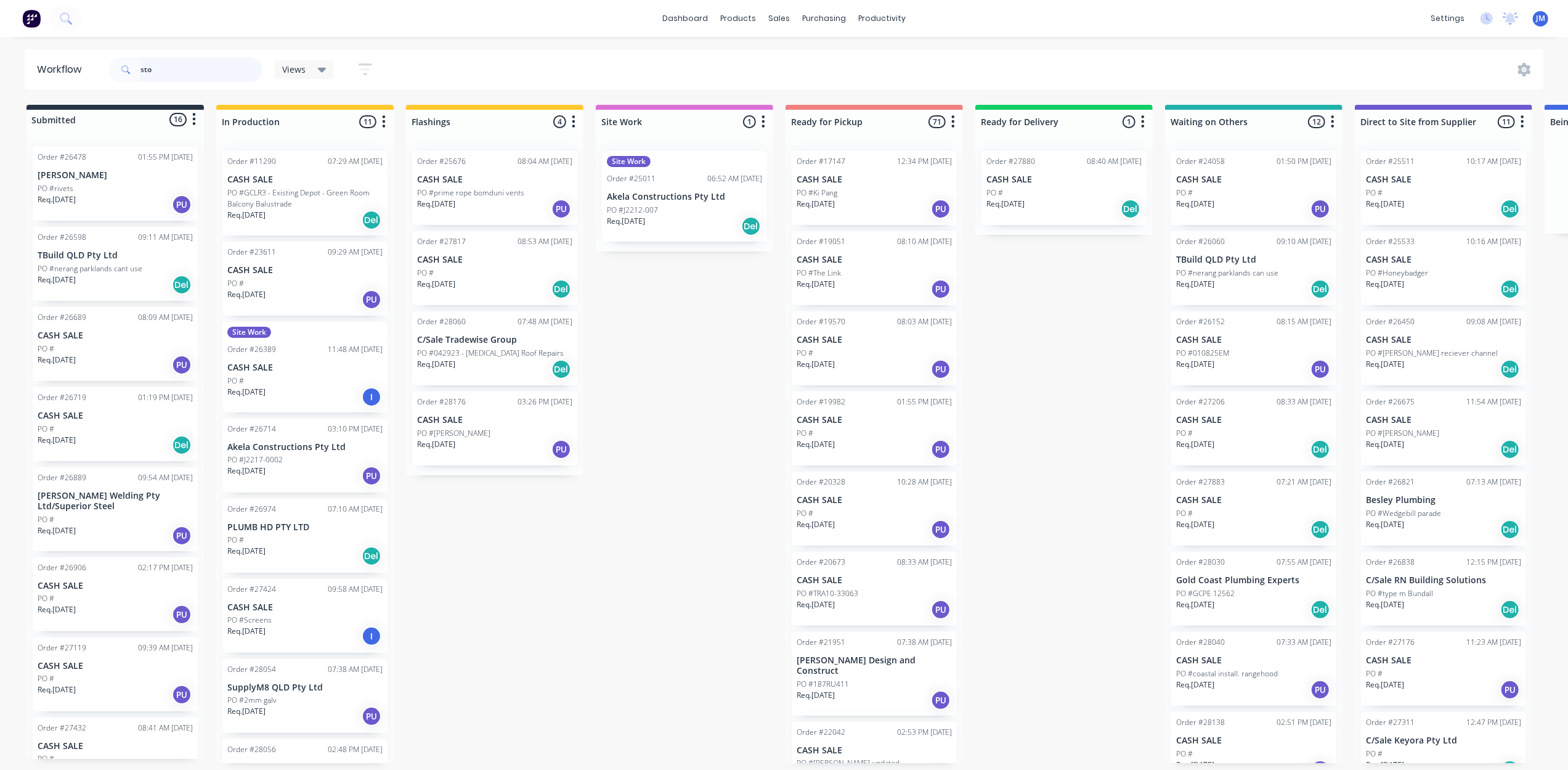
type input "sto"
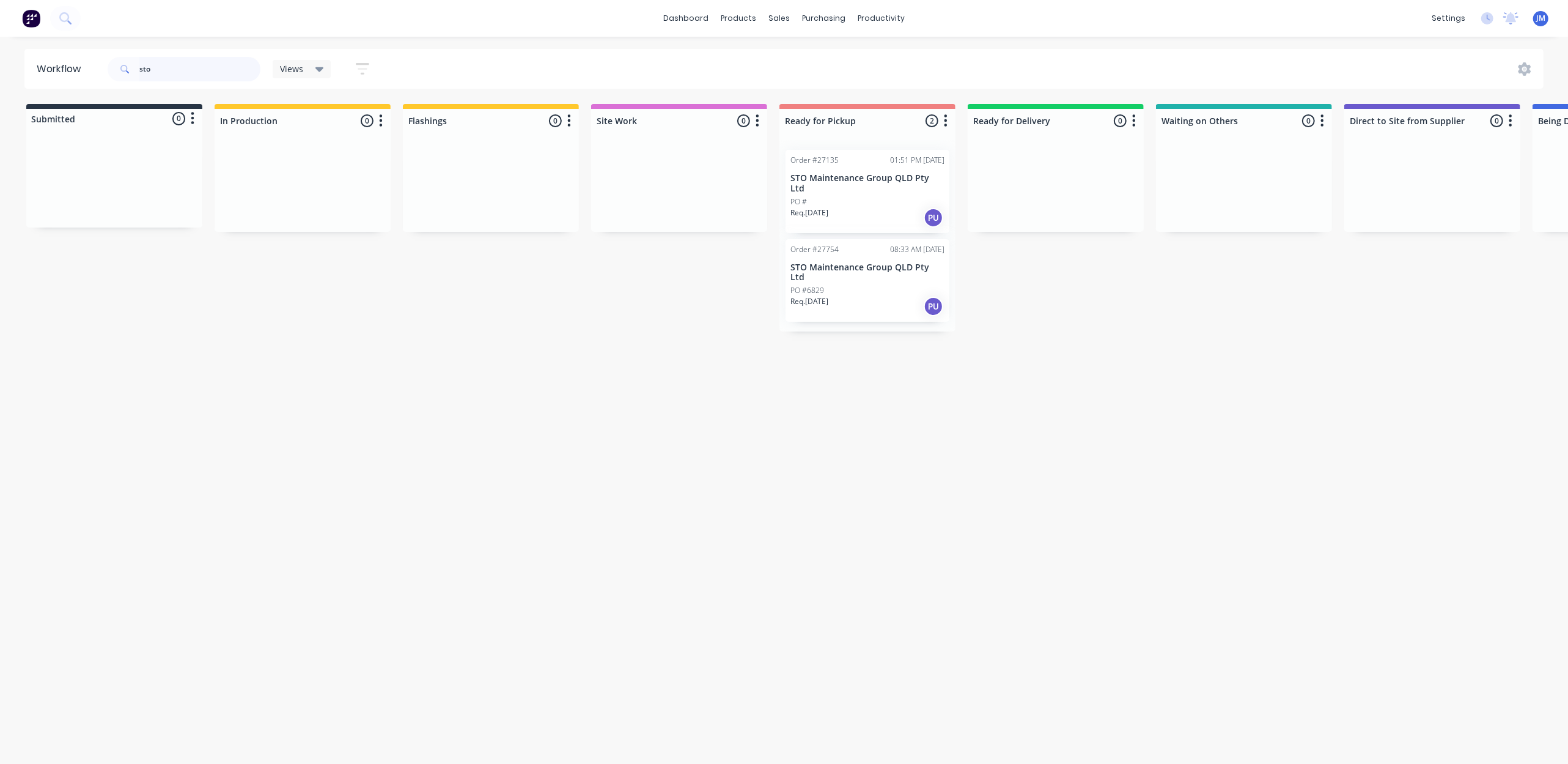
drag, startPoint x: 213, startPoint y: 77, endPoint x: 53, endPoint y: 88, distance: 160.4
click at [53, 88] on header "Workflow sto Views Save new view None (Default) edit Show/Hide statuses Show li…" at bounding box center [784, 69] width 1520 height 40
click at [846, 197] on div "PO #" at bounding box center [868, 202] width 154 height 11
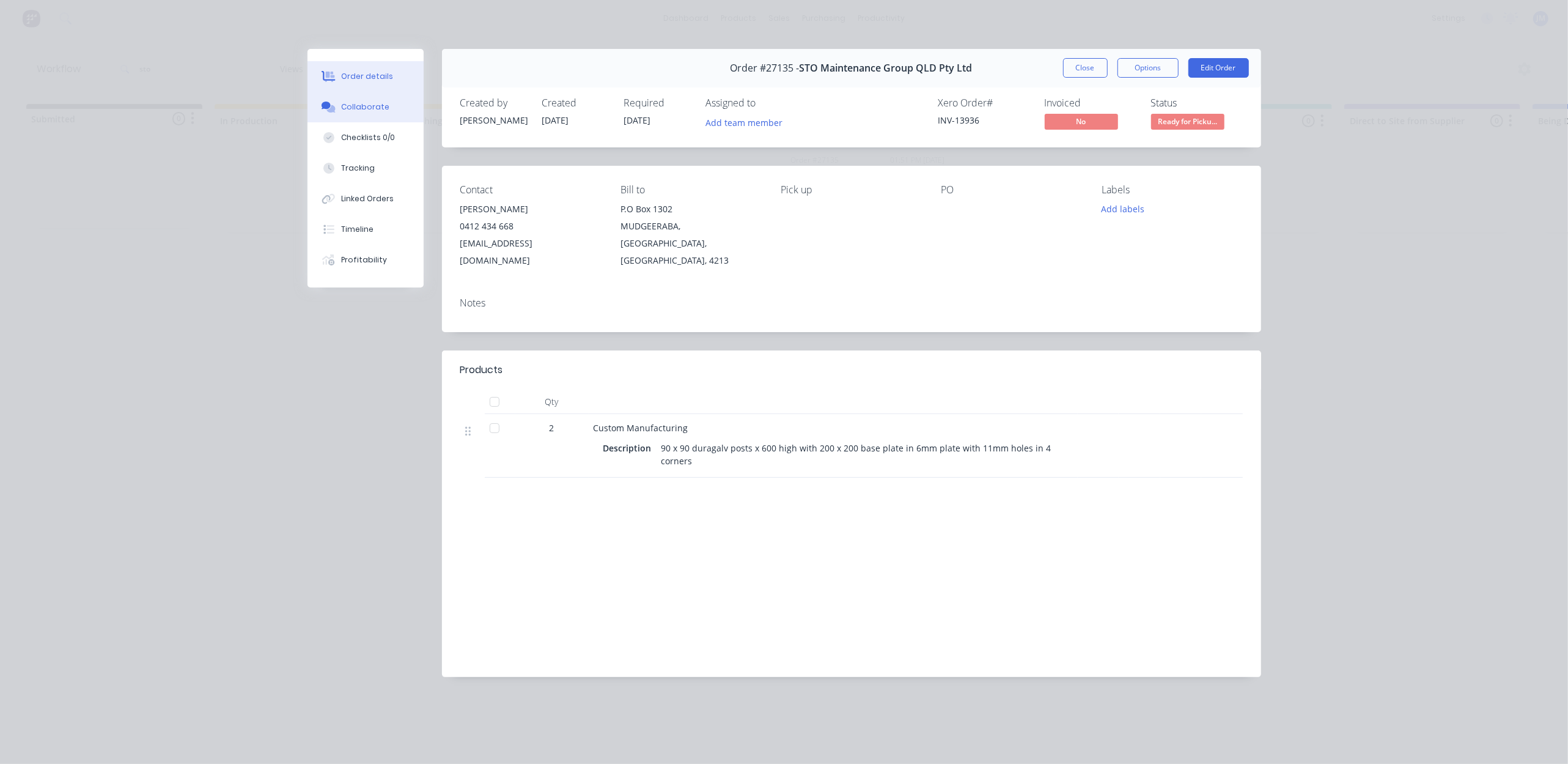
click at [358, 116] on button "Collaborate" at bounding box center [365, 106] width 116 height 30
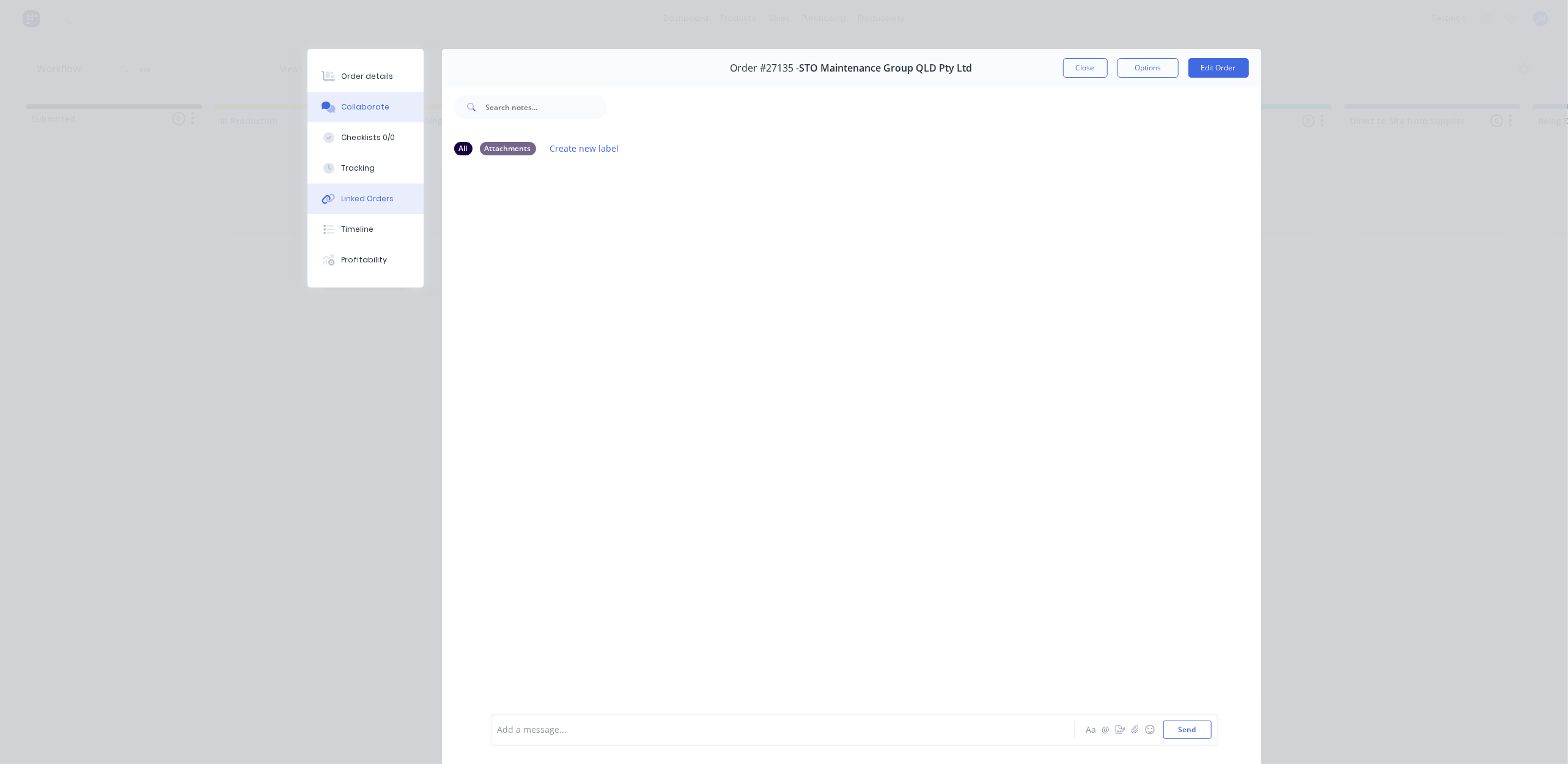
click at [392, 198] on button "Linked Orders" at bounding box center [365, 198] width 116 height 30
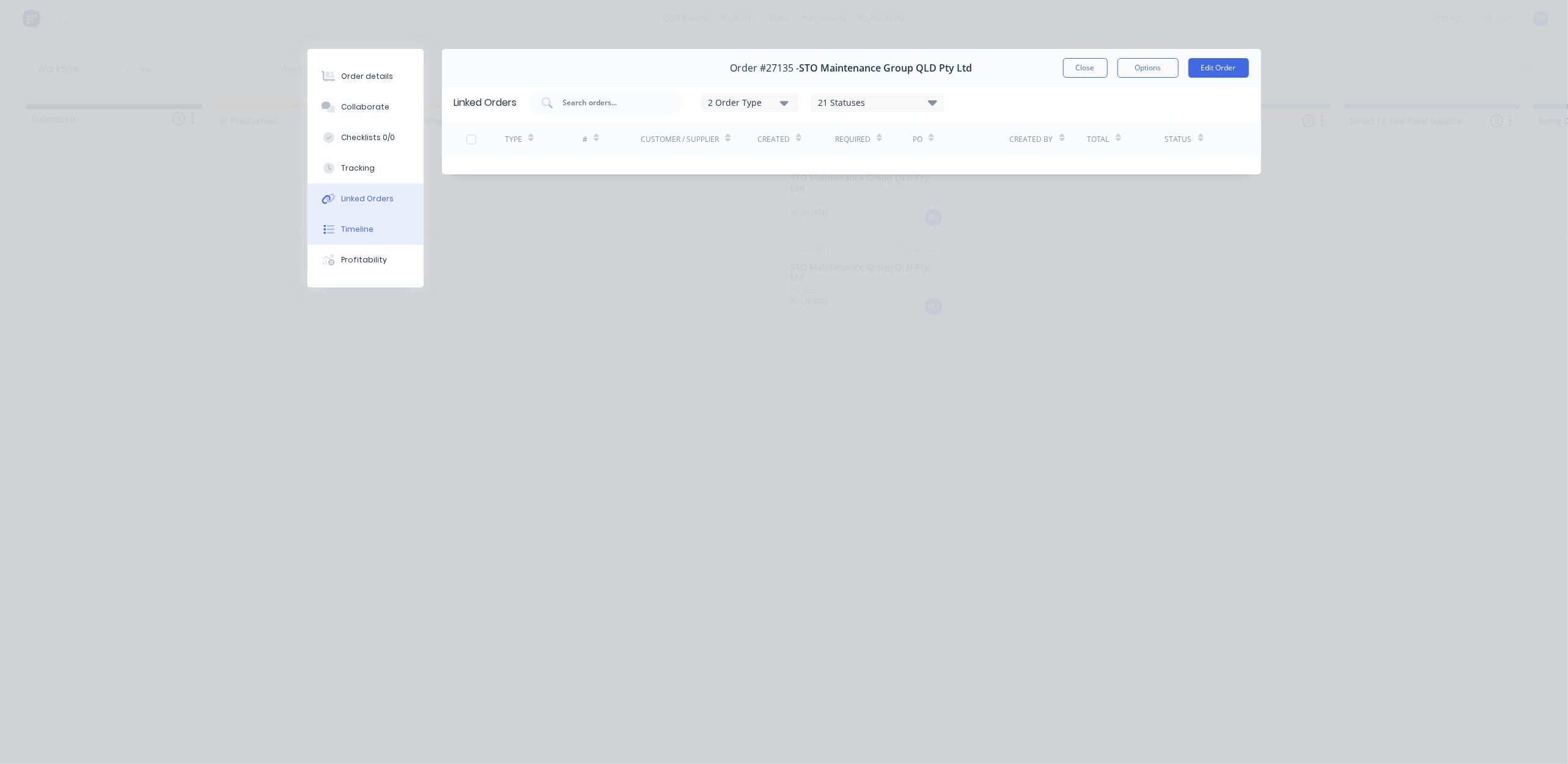
click at [394, 231] on button "Timeline" at bounding box center [365, 229] width 116 height 30
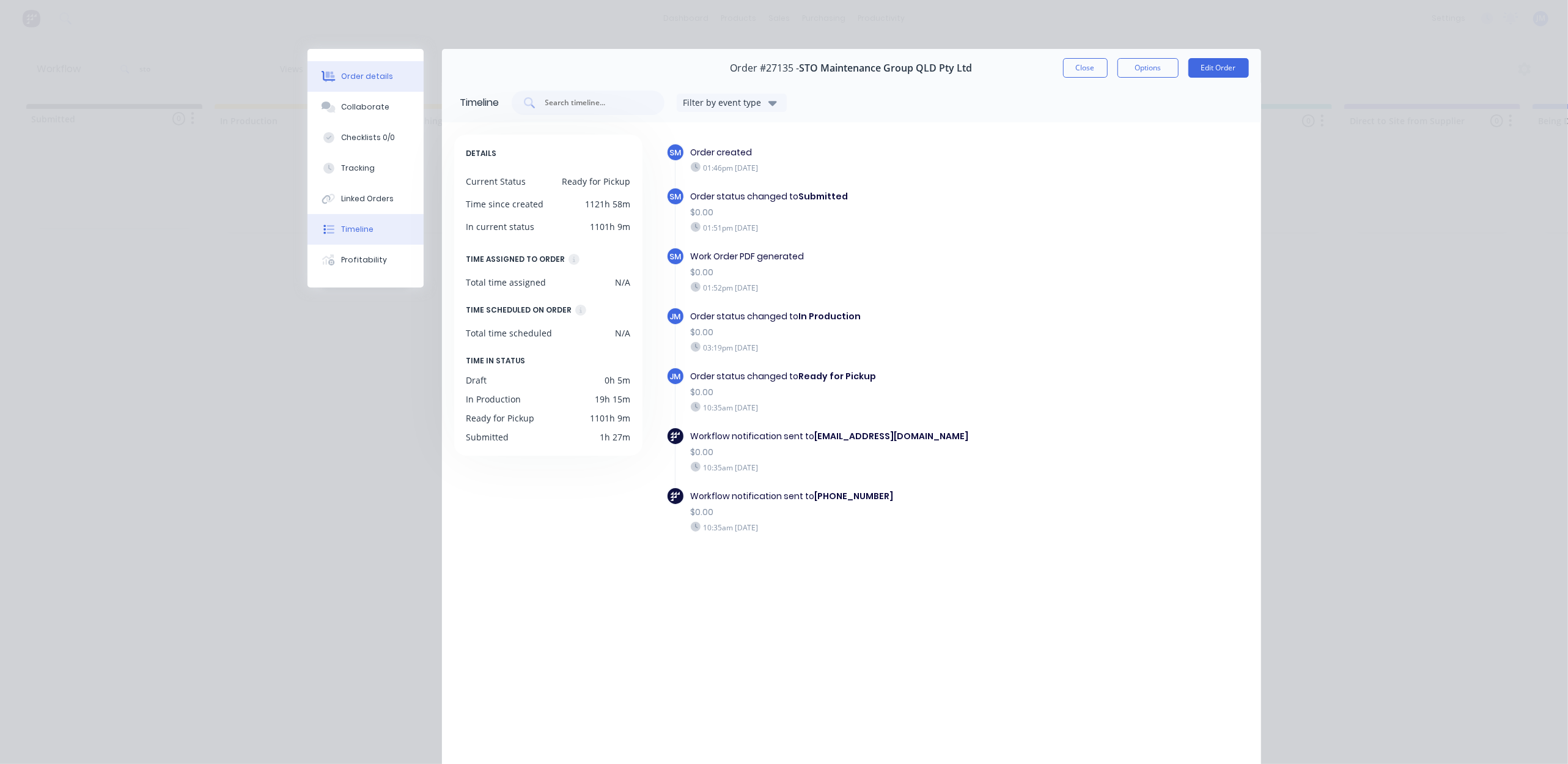
click at [350, 87] on button "Order details" at bounding box center [365, 76] width 116 height 30
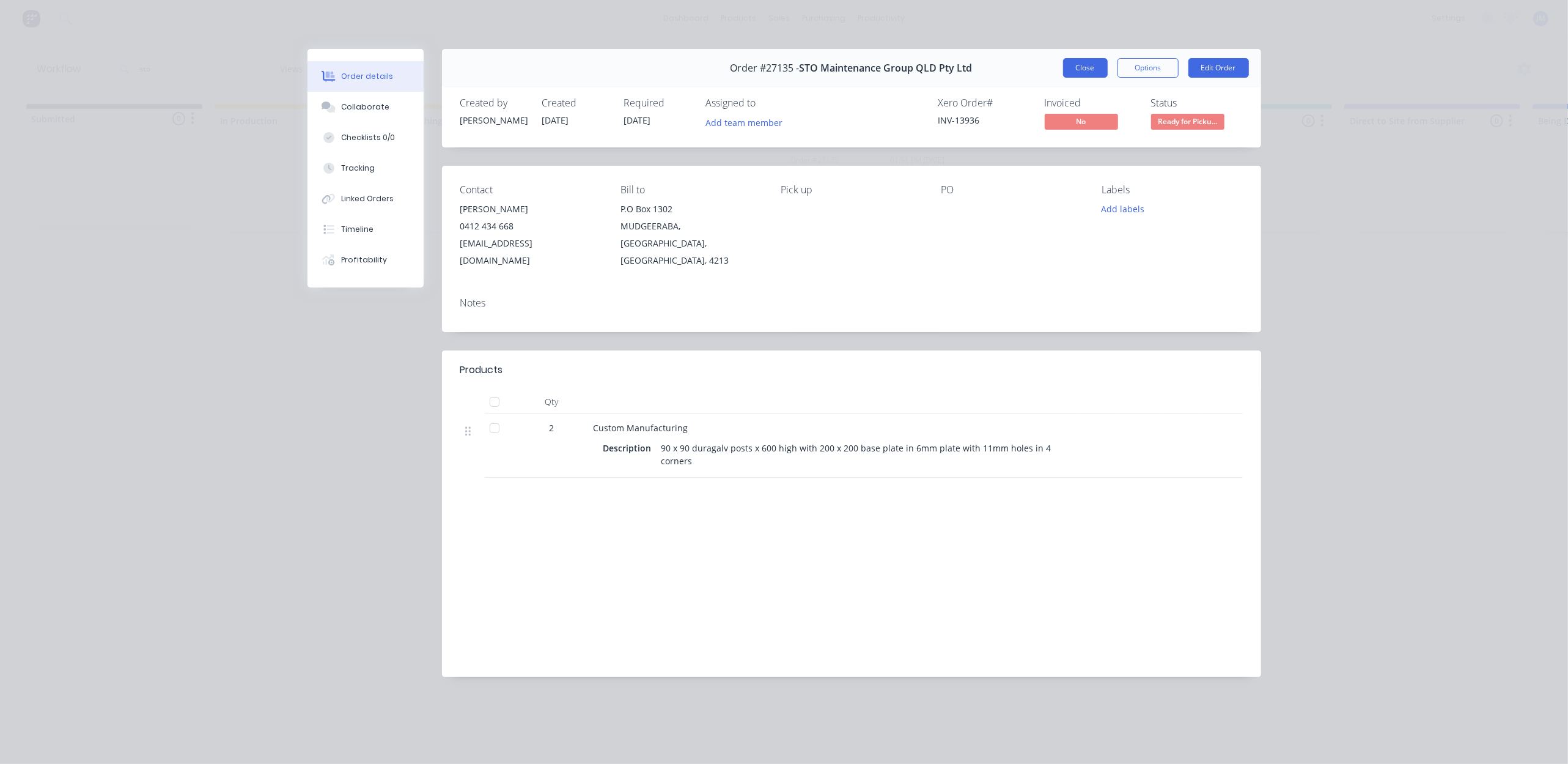
click at [1063, 68] on button "Close" at bounding box center [1085, 67] width 45 height 19
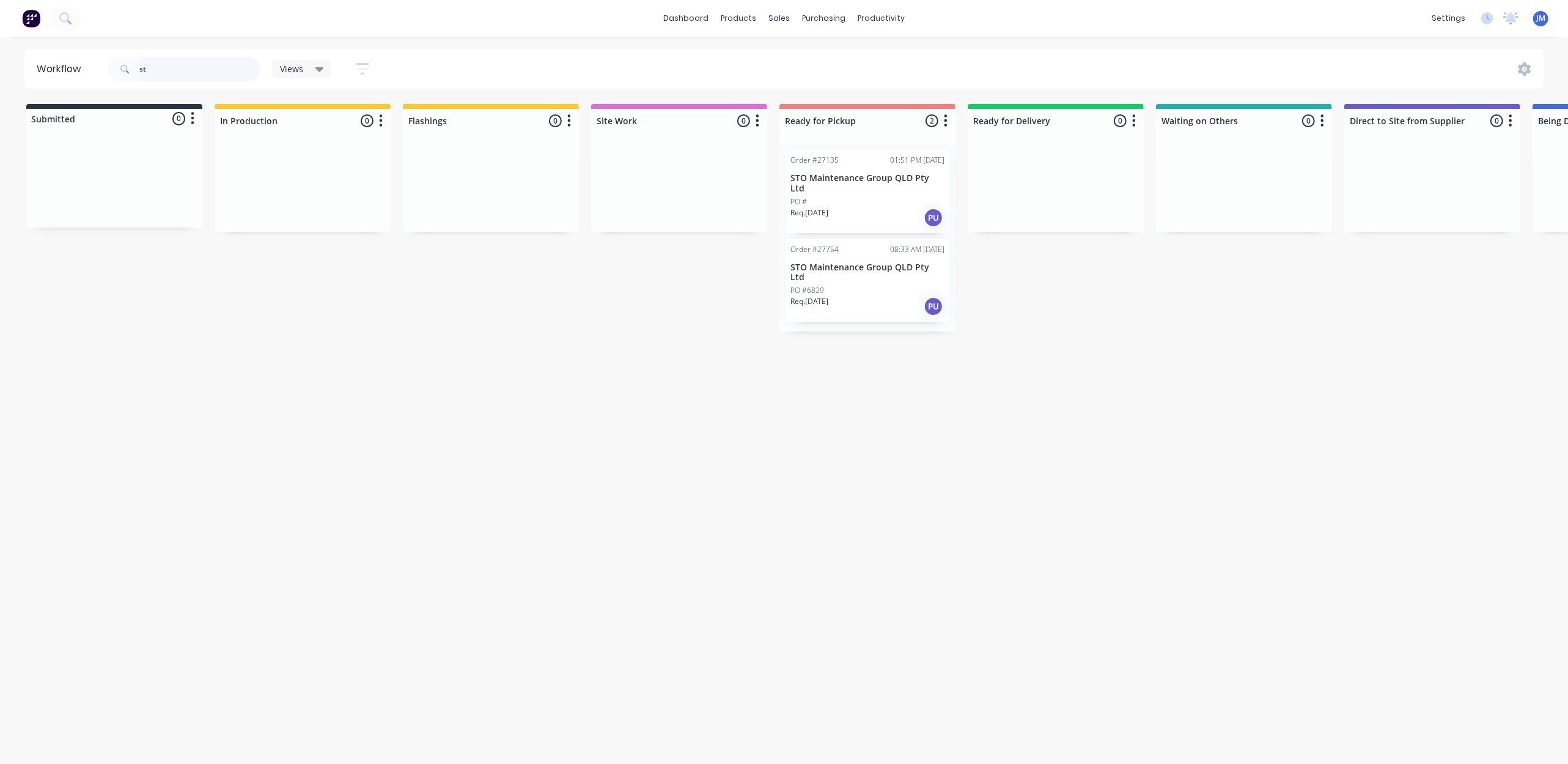
type input "s"
